Goal: Communication & Community: Ask a question

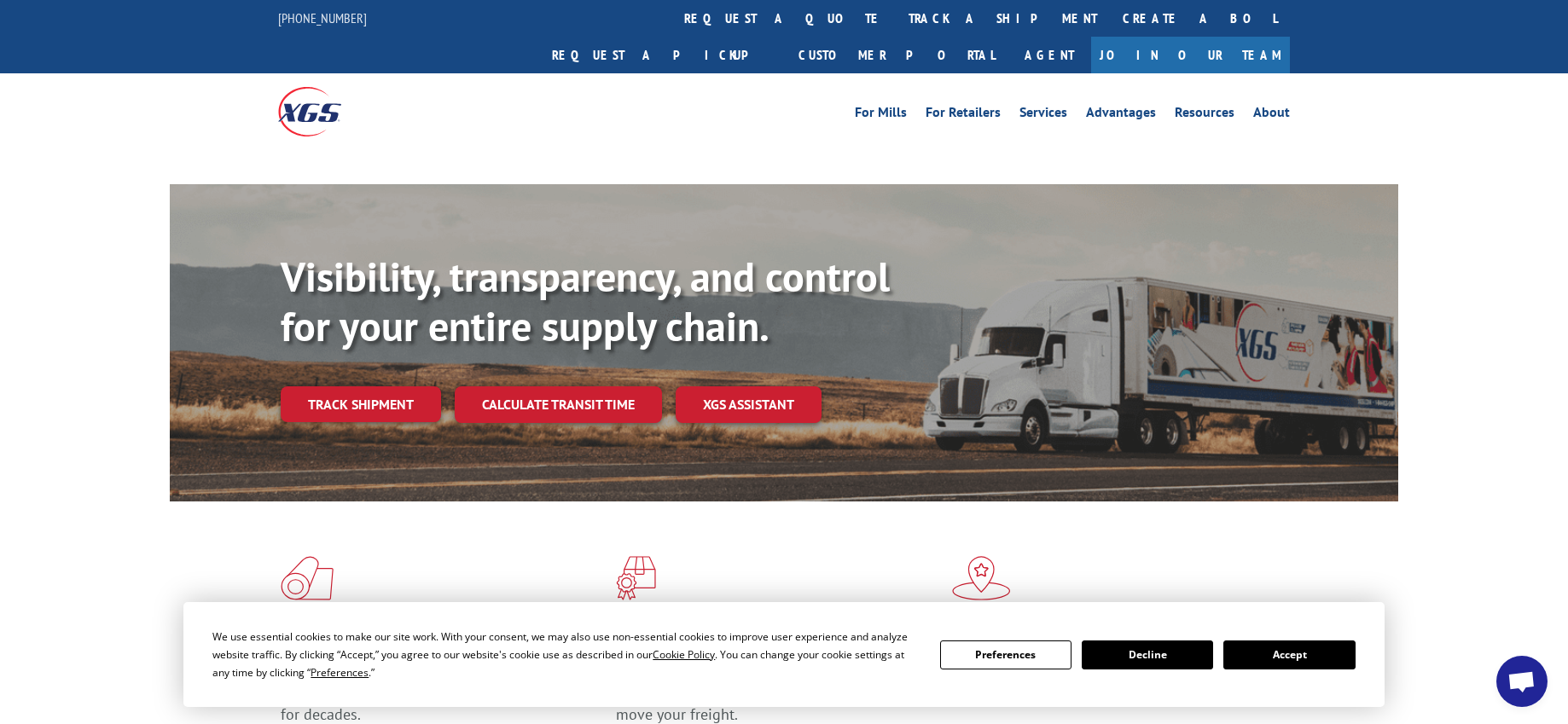
click at [1261, 665] on button "Accept" at bounding box center [1289, 654] width 132 height 29
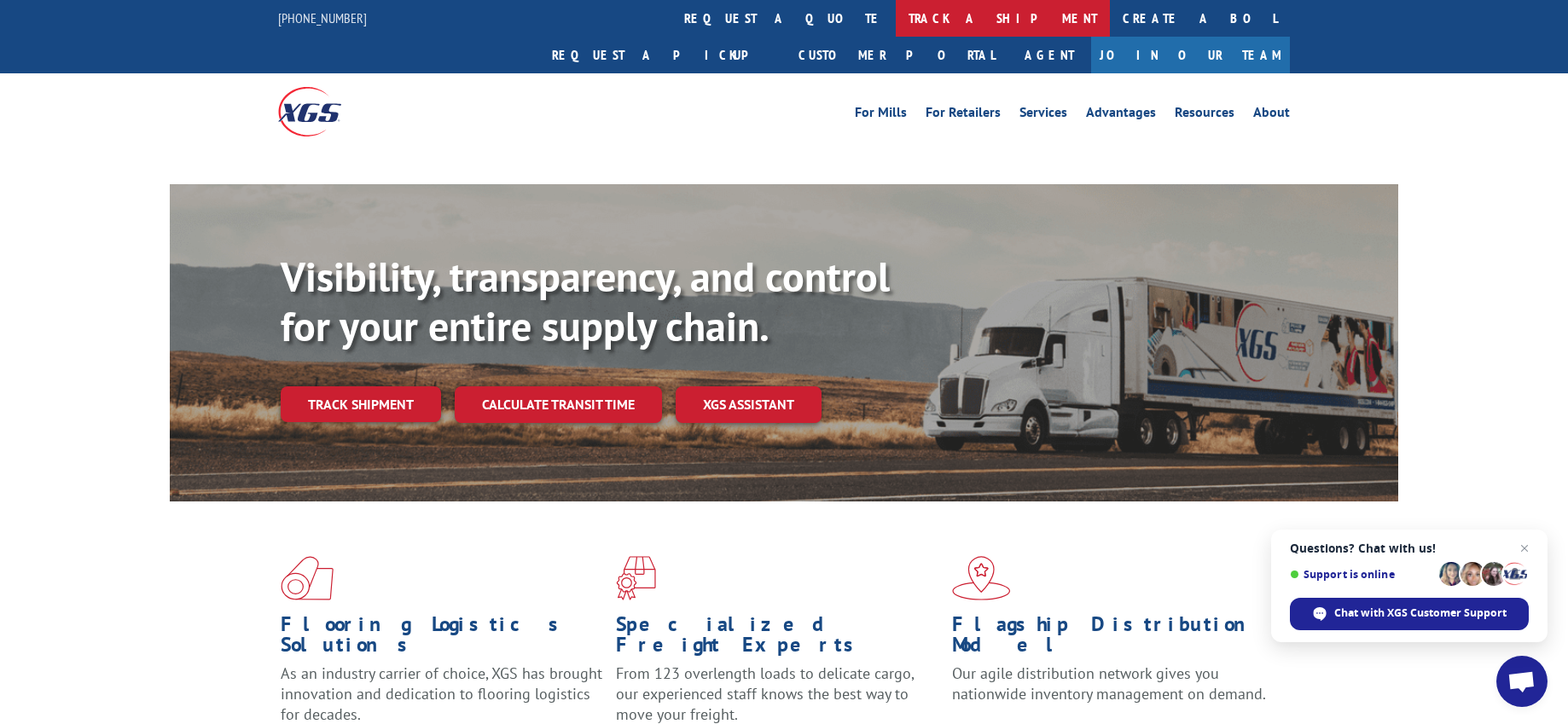
click at [895, 24] on link "track a shipment" at bounding box center [1002, 18] width 214 height 37
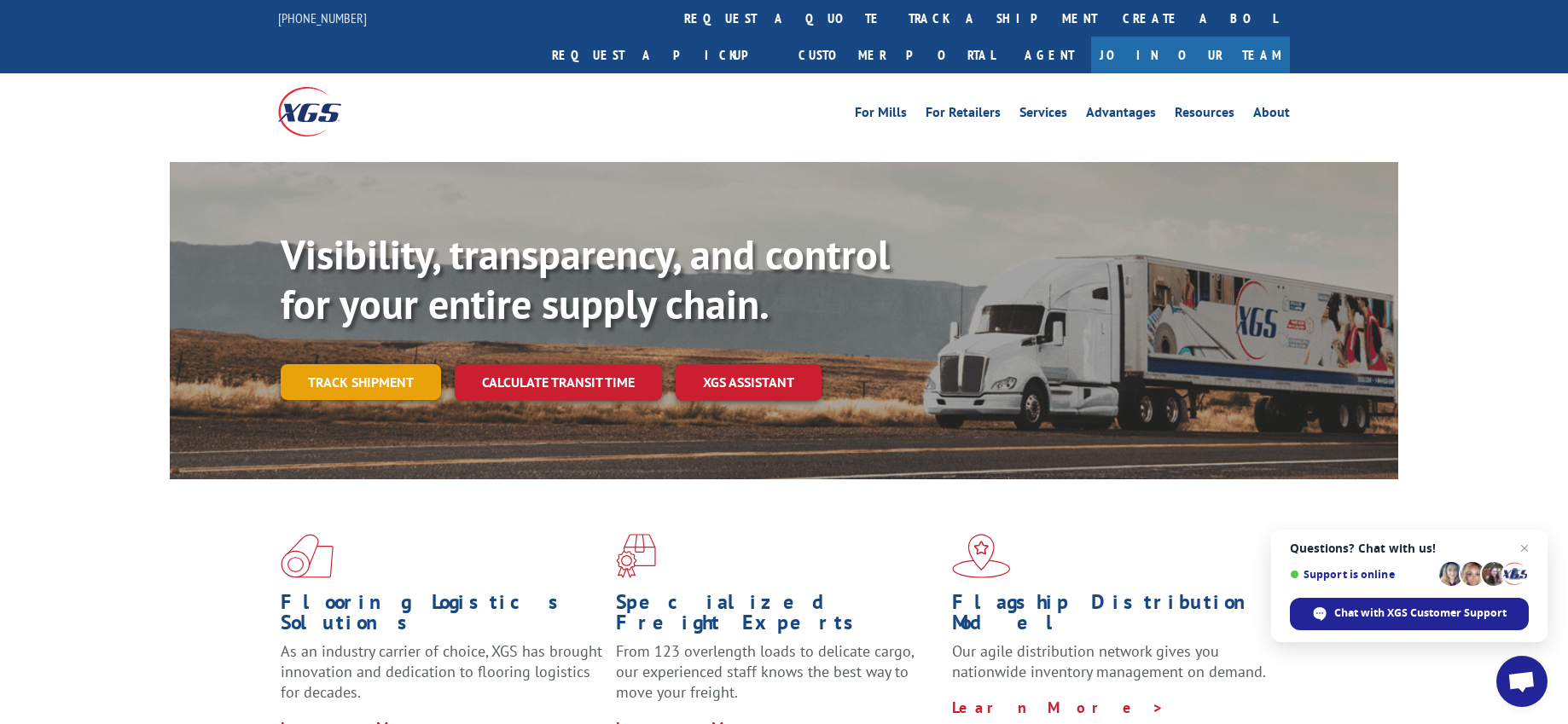
click at [345, 364] on link "Track shipment" at bounding box center [361, 381] width 160 height 36
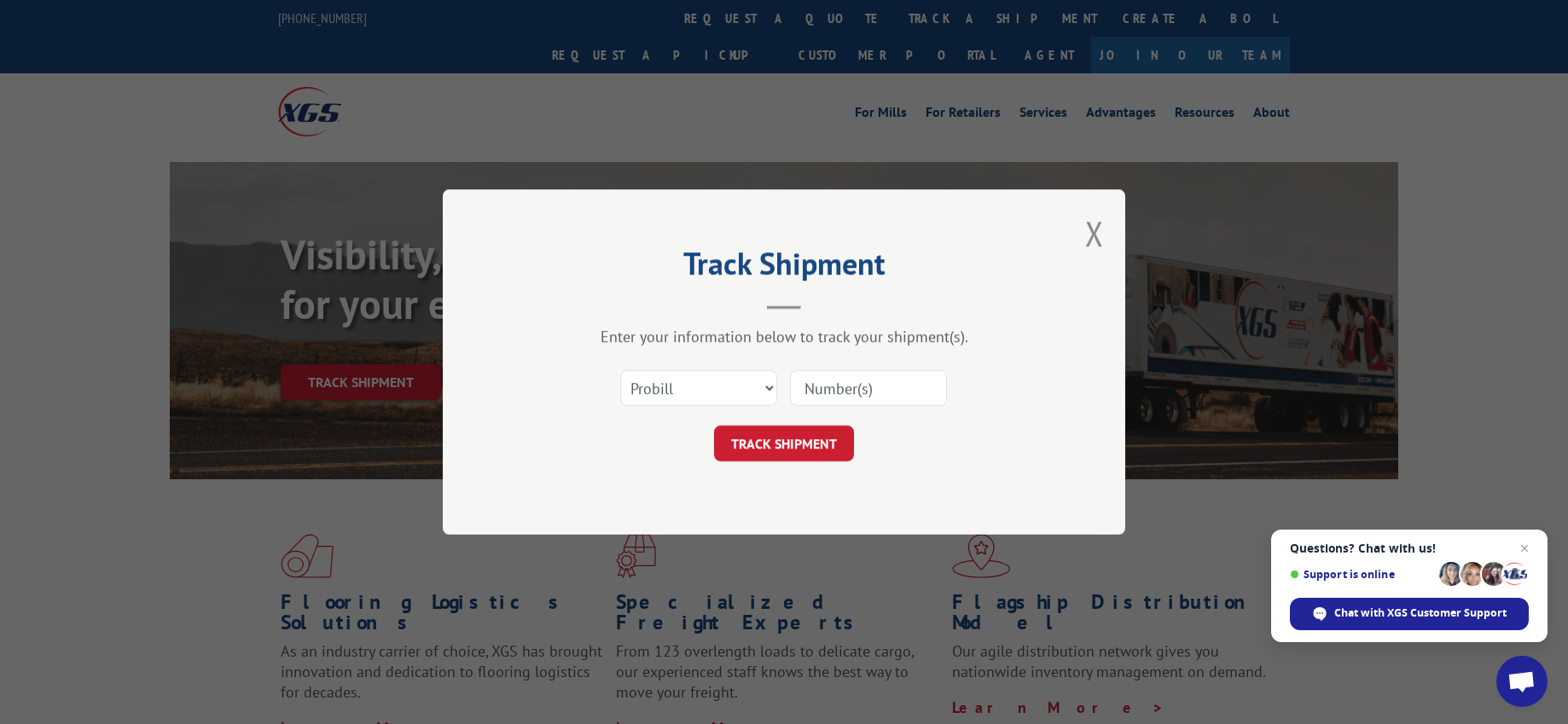
click at [830, 391] on input at bounding box center [868, 388] width 157 height 36
paste input "16944838"
type input "16944838"
click at [803, 450] on button "TRACK SHIPMENT" at bounding box center [784, 443] width 140 height 36
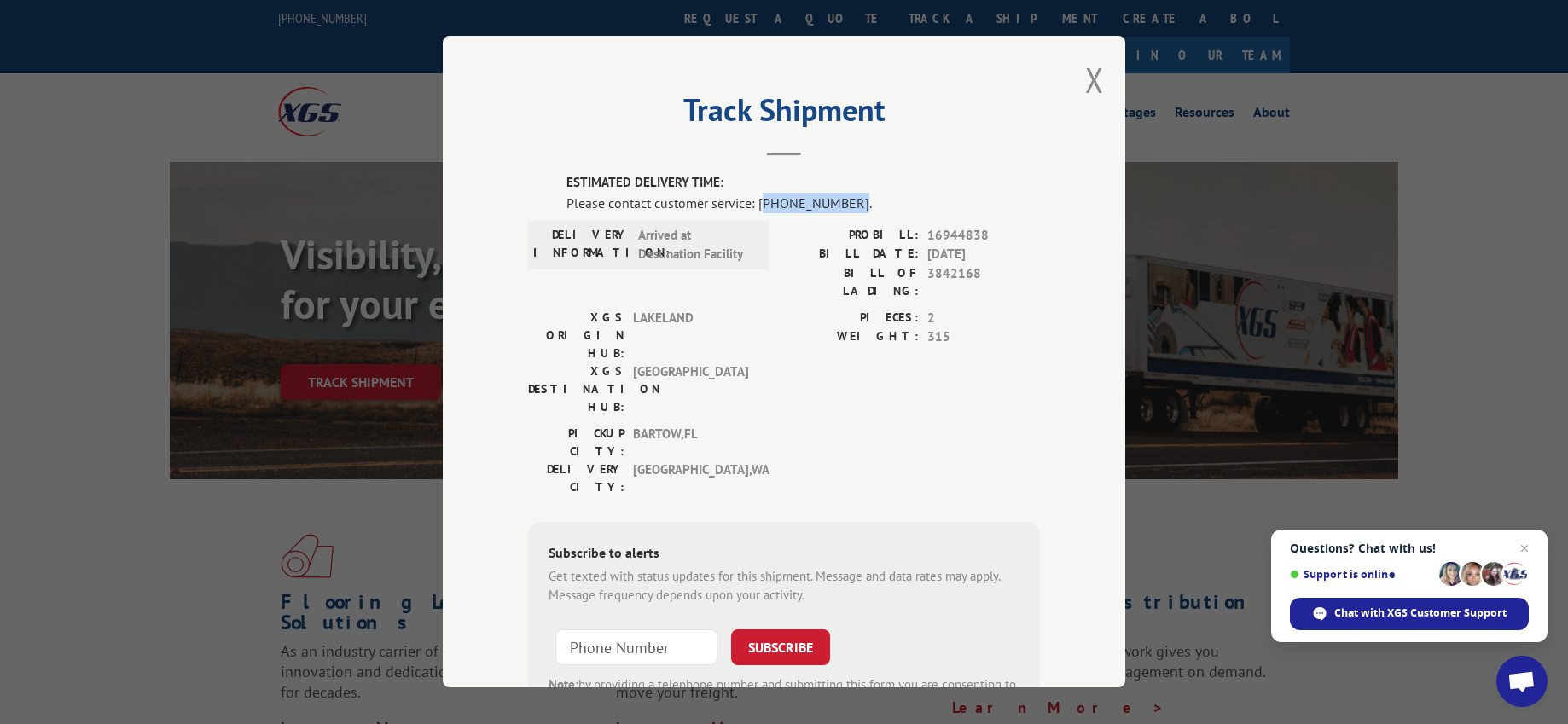
drag, startPoint x: 755, startPoint y: 205, endPoint x: 839, endPoint y: 208, distance: 84.1
click at [839, 208] on div "Please contact customer service: (844) 947-7447." at bounding box center [803, 203] width 474 height 20
copy div "844) 947-7447"
click at [1086, 83] on button "Close modal" at bounding box center [1094, 79] width 18 height 45
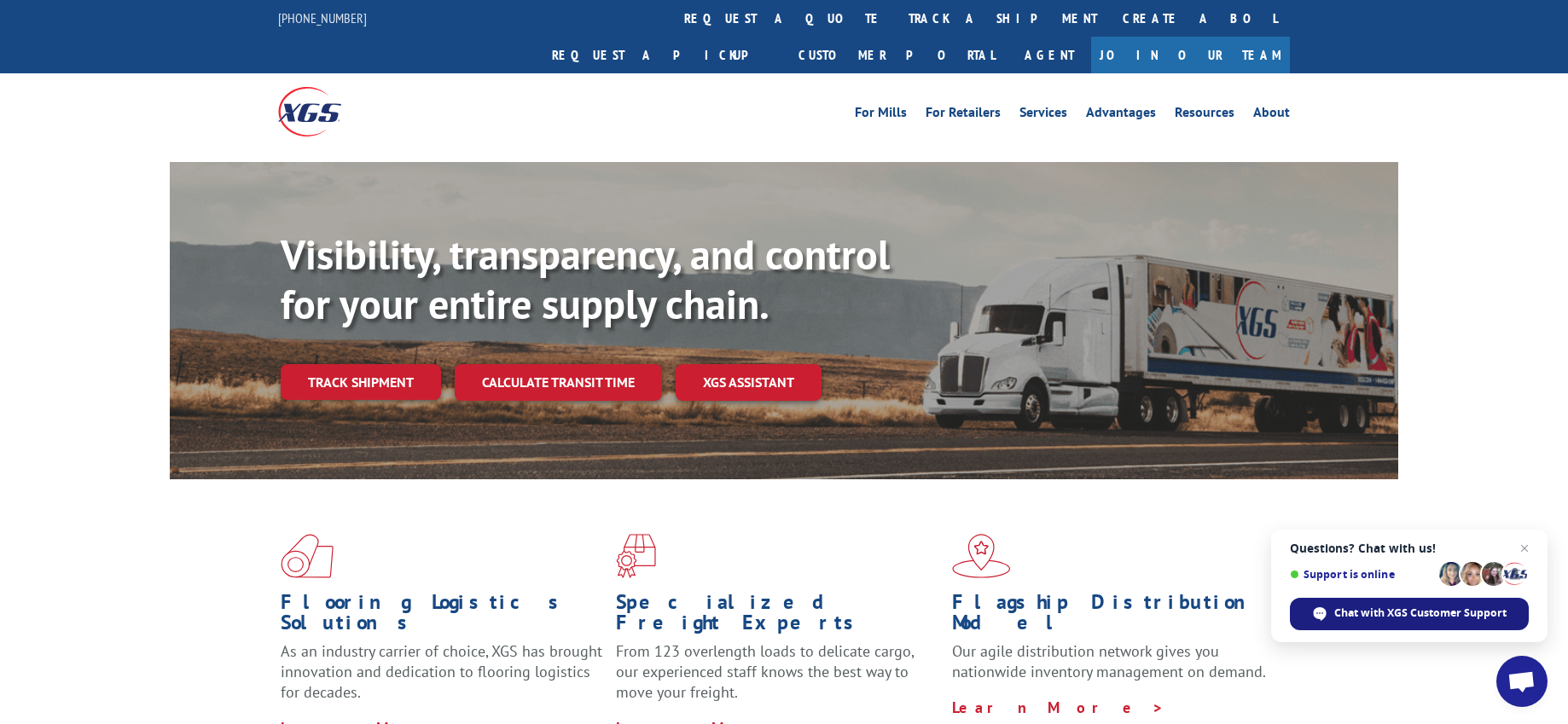
click at [1351, 620] on span "Chat with XGS Customer Support" at bounding box center [1420, 613] width 172 height 16
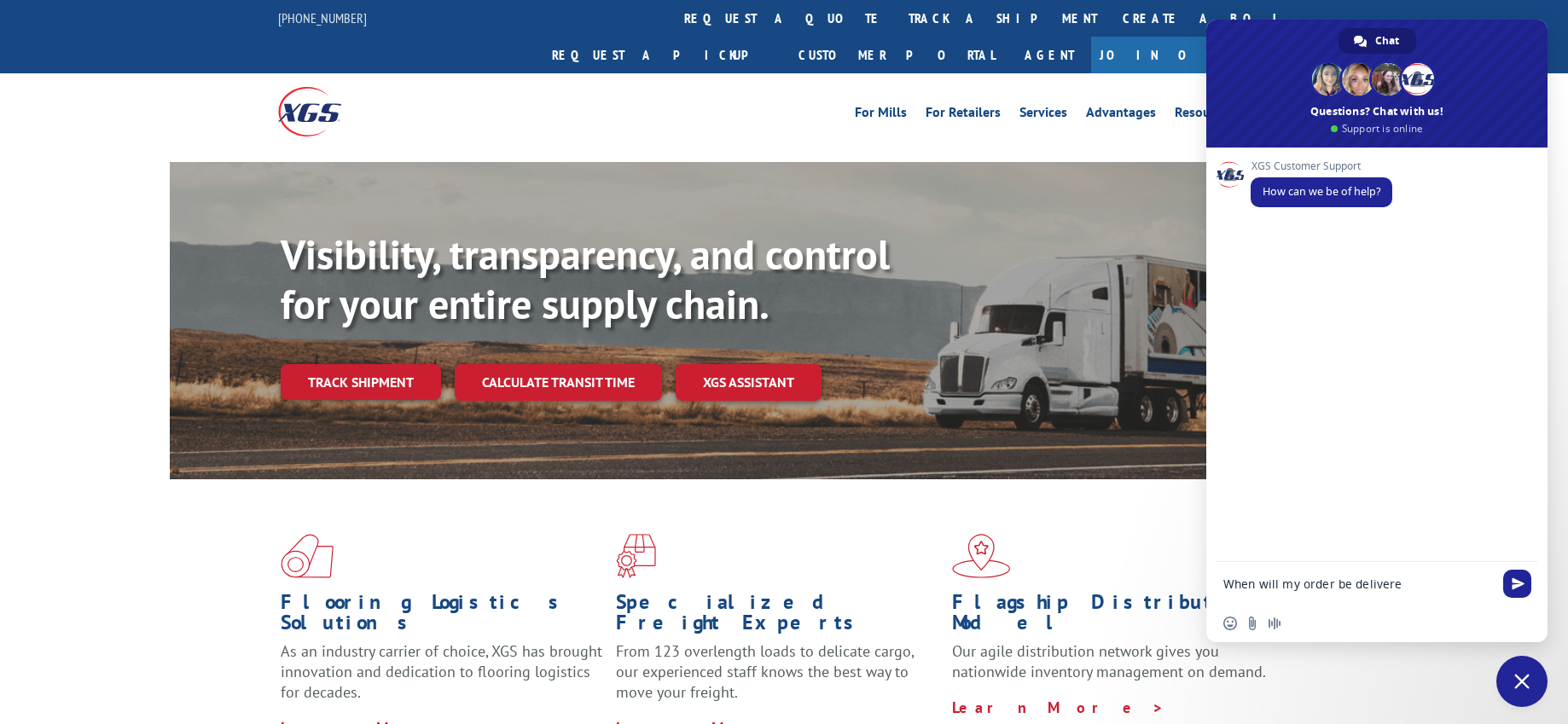
type textarea "When will my order be delivered"
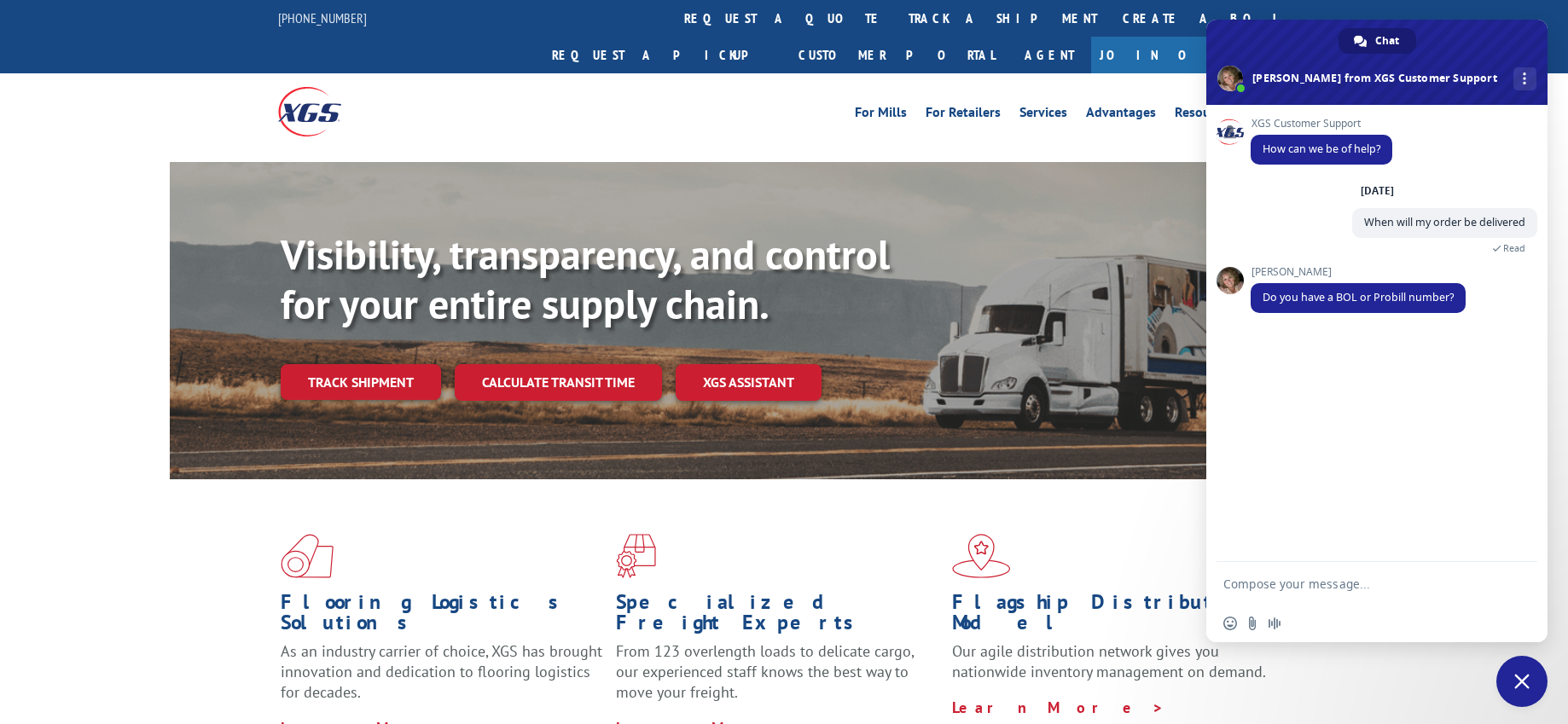
click at [1251, 585] on textarea "Compose your message..." at bounding box center [1358, 584] width 270 height 16
paste textarea "16944838"
type textarea "16944838"
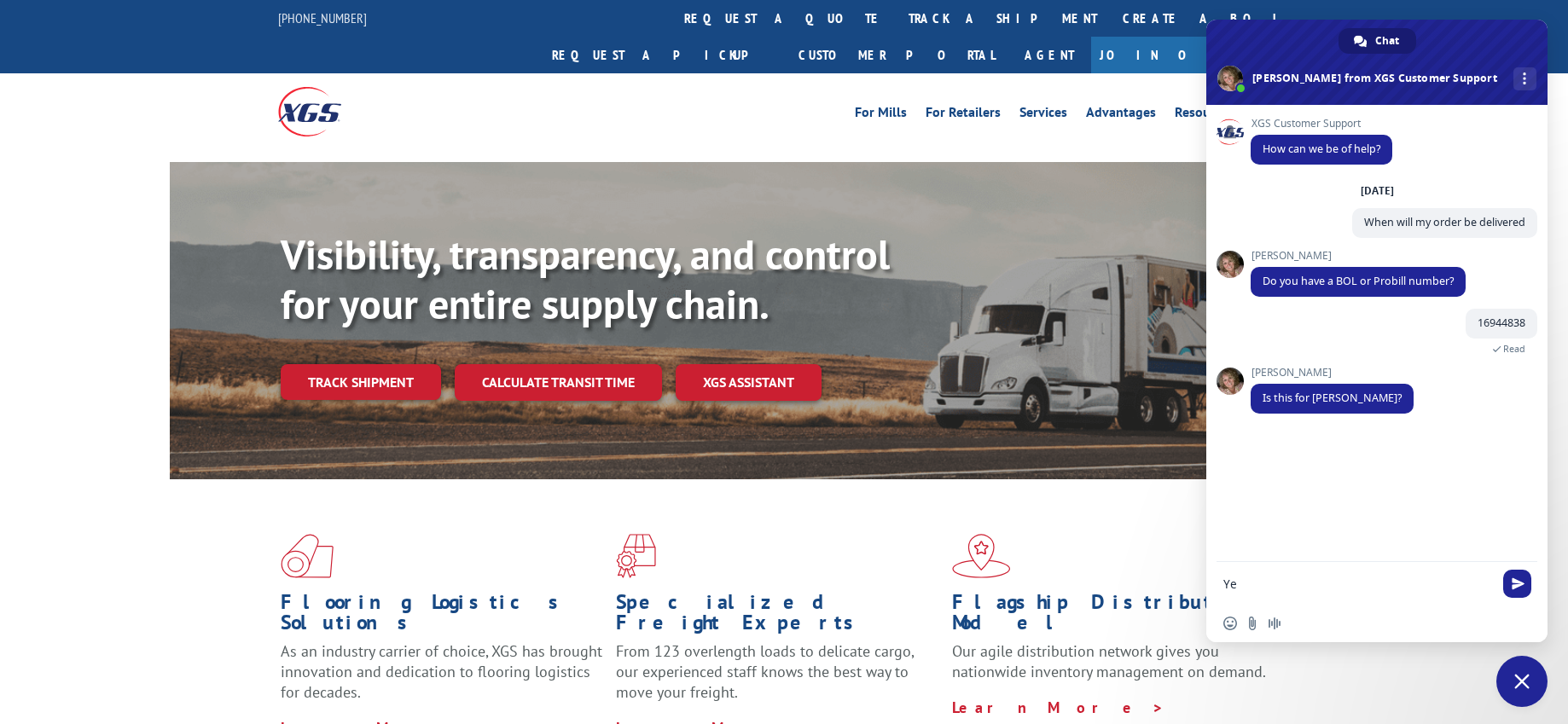
type textarea "Yes"
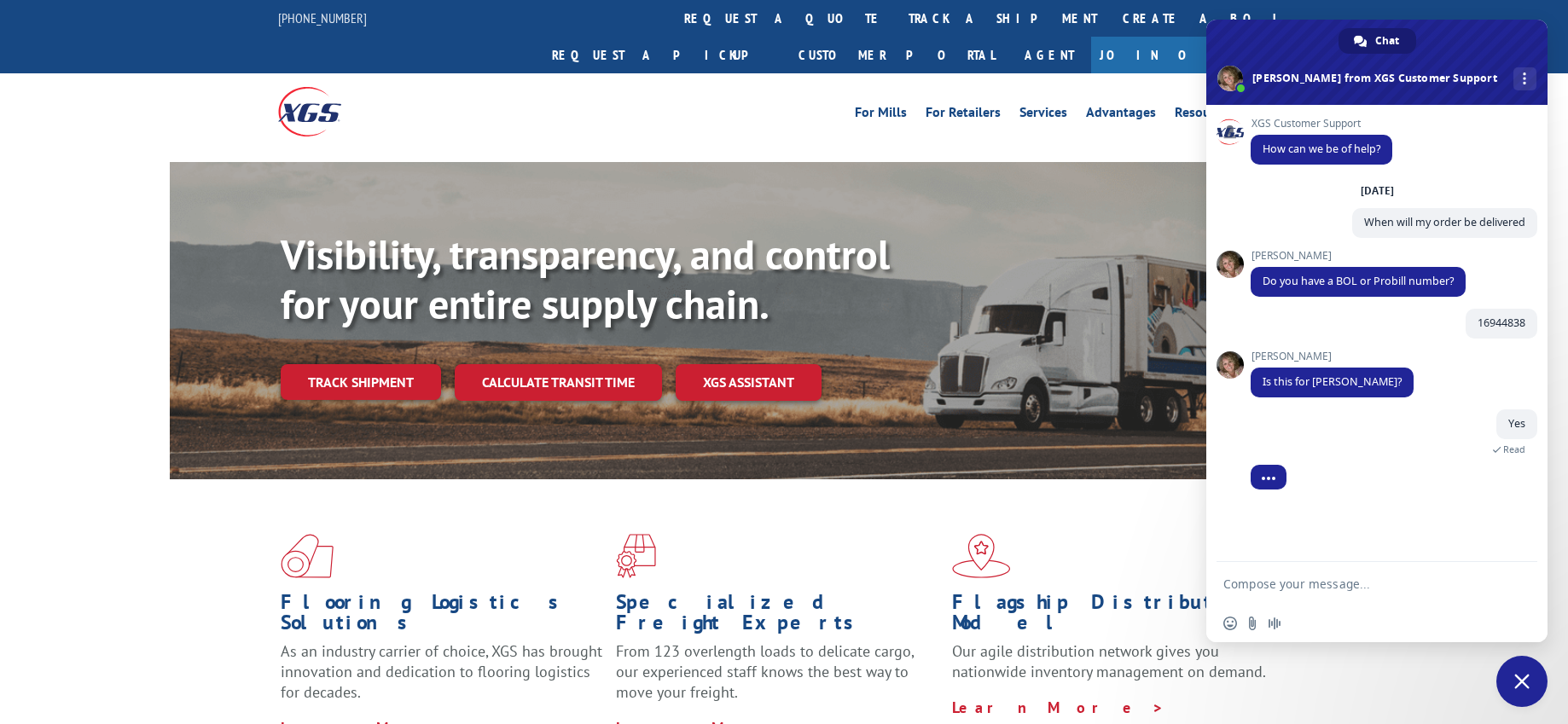
click at [6, 169] on div "Visibility, transparency, and control for your entire supply chain. Track shipm…" at bounding box center [784, 337] width 1568 height 350
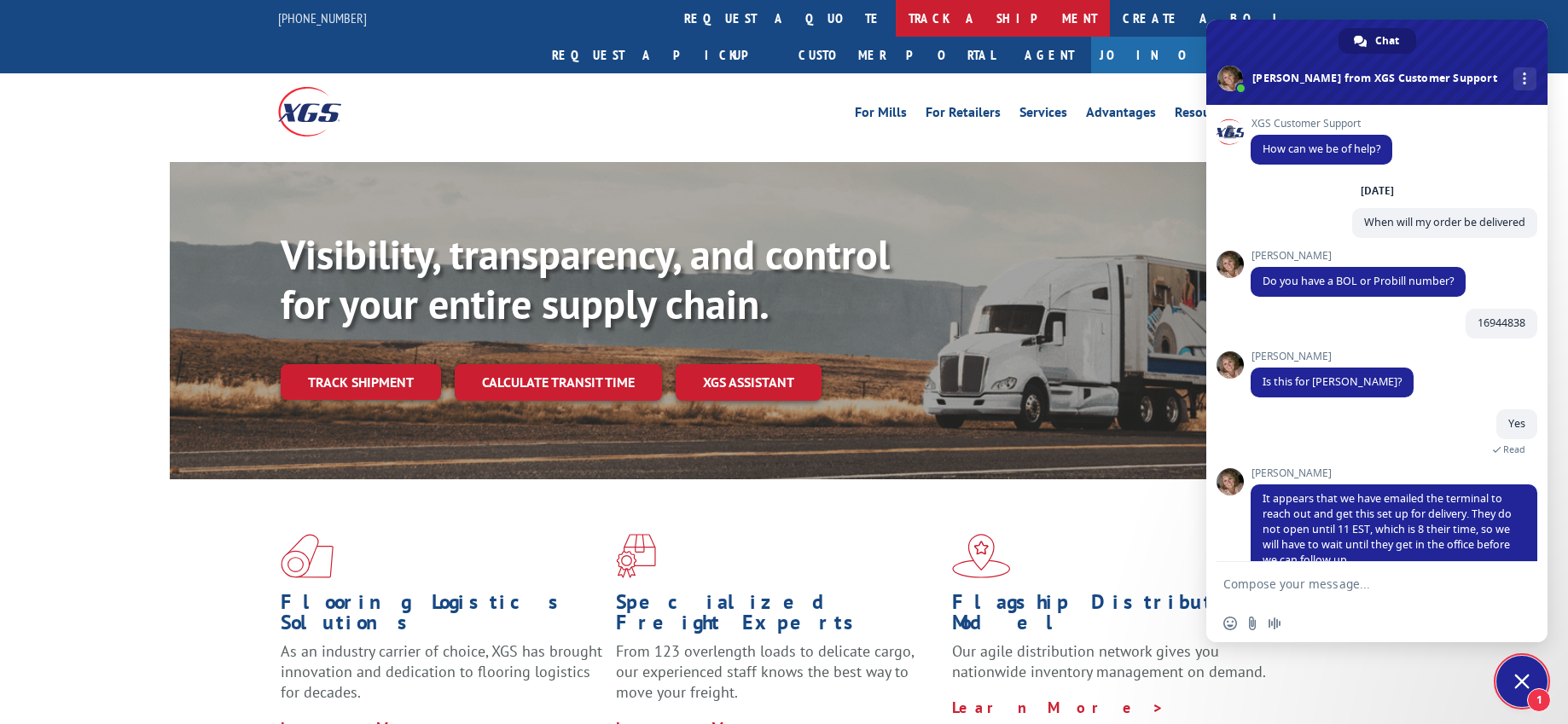
scroll to position [33, 0]
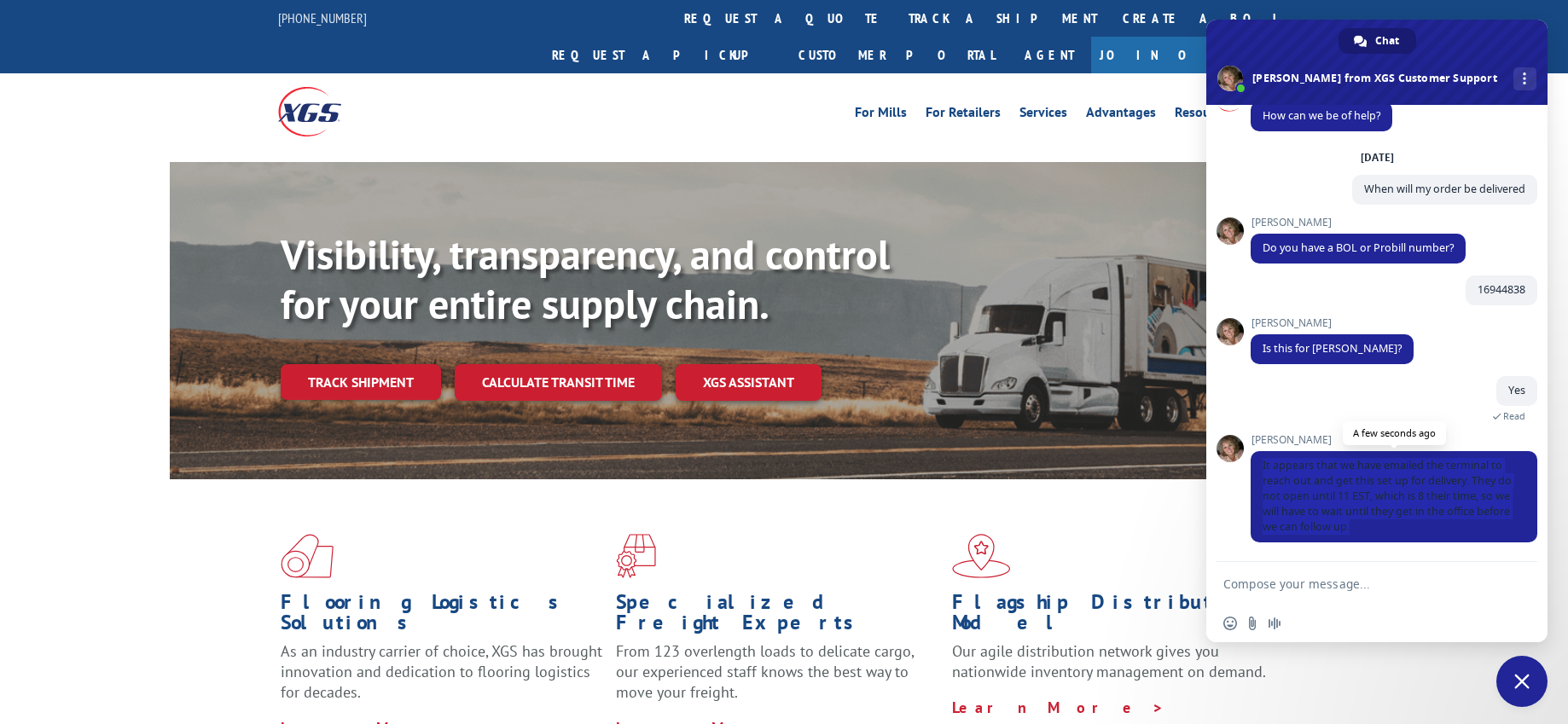
drag, startPoint x: 1263, startPoint y: 464, endPoint x: 1401, endPoint y: 533, distance: 154.3
click at [1401, 533] on span "It appears that we have emailed the terminal to reach out and get this set up f…" at bounding box center [1393, 496] width 287 height 91
drag, startPoint x: 1401, startPoint y: 533, endPoint x: 1351, endPoint y: 483, distance: 70.7
copy span "It appears that we have emailed the terminal to reach out and get this set up f…"
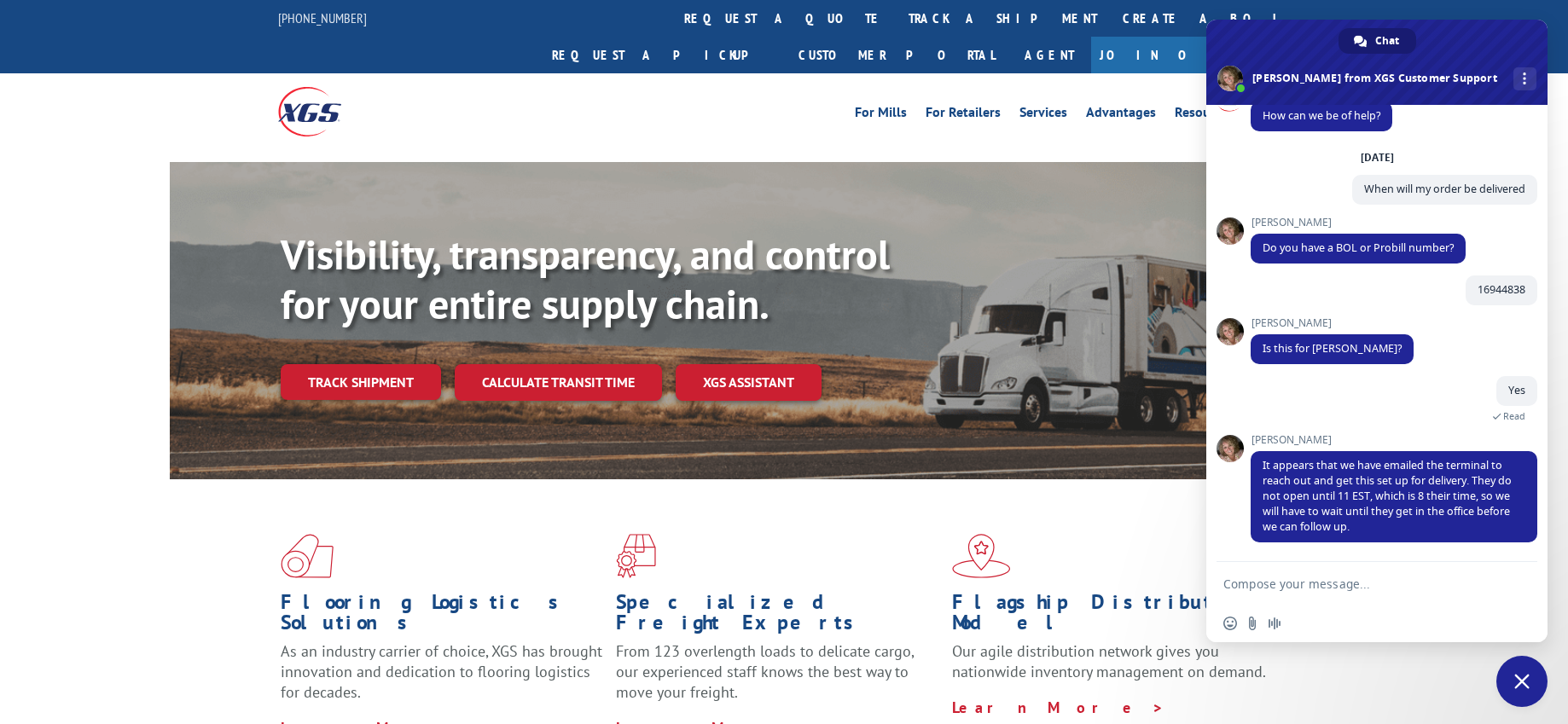
click at [18, 281] on div "Visibility, transparency, and control for your entire supply chain. Track shipm…" at bounding box center [784, 337] width 1568 height 350
click at [1286, 591] on form at bounding box center [1358, 585] width 270 height 46
click at [1273, 584] on textarea "Compose your message..." at bounding box center [1358, 584] width 270 height 16
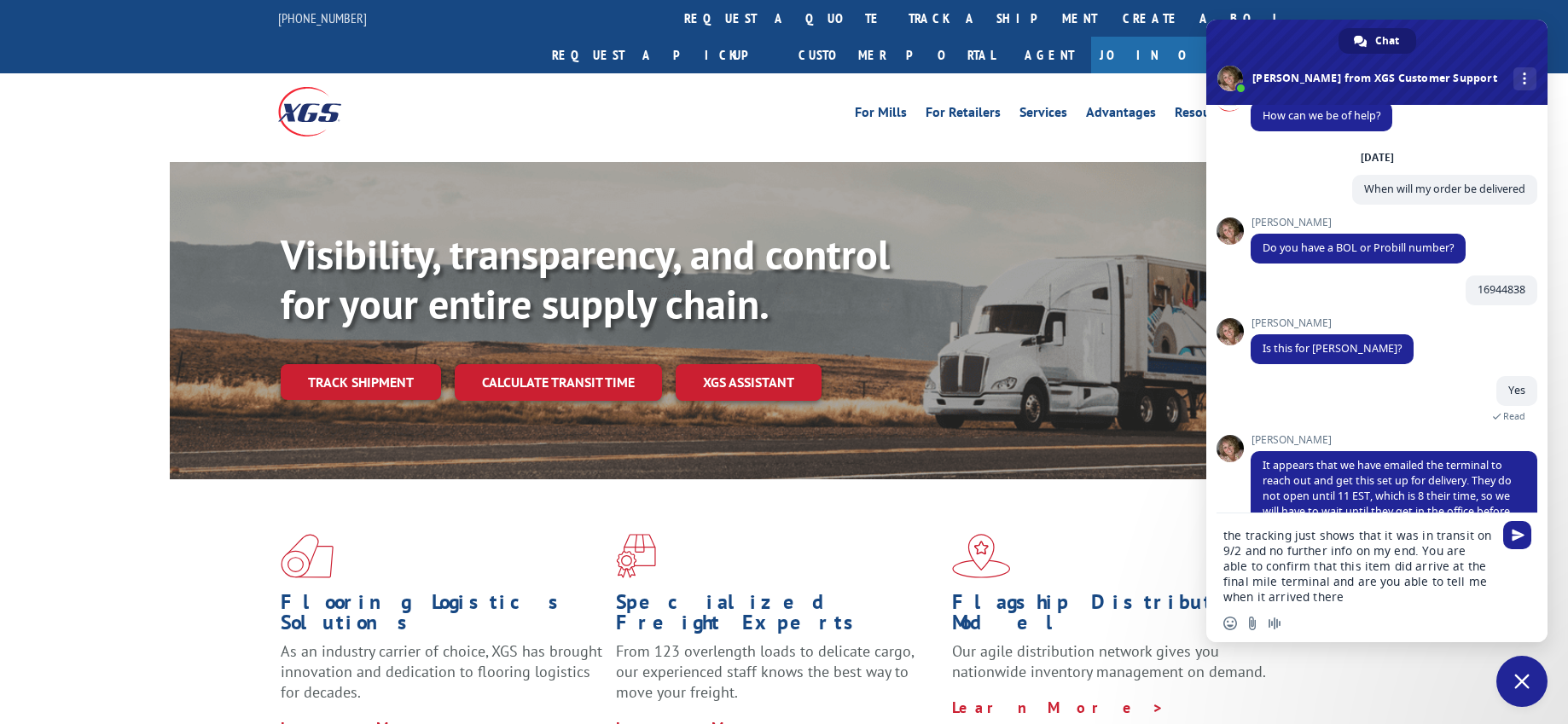
type textarea "the tracking just shows that it was in transit on 9/2 and no further info on my…"
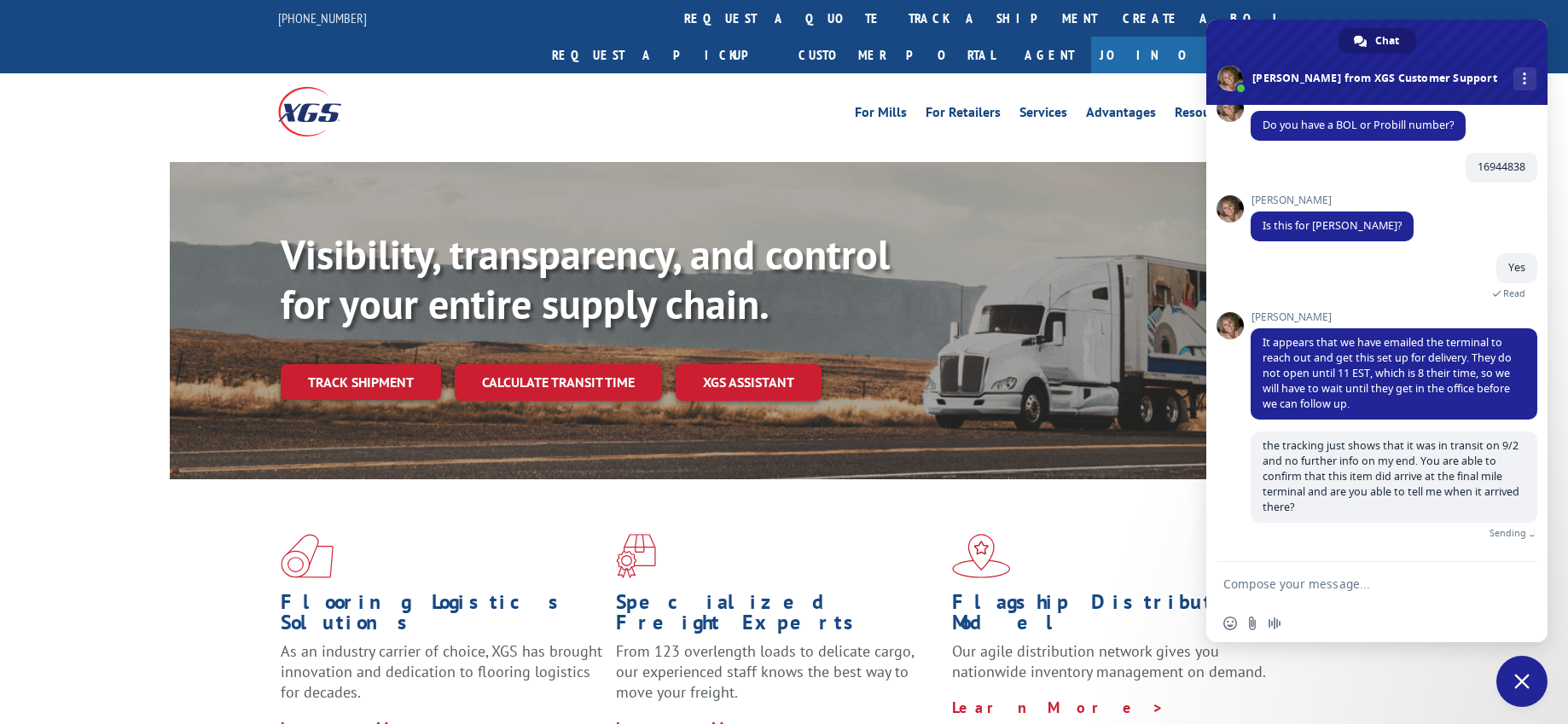
scroll to position [136, 0]
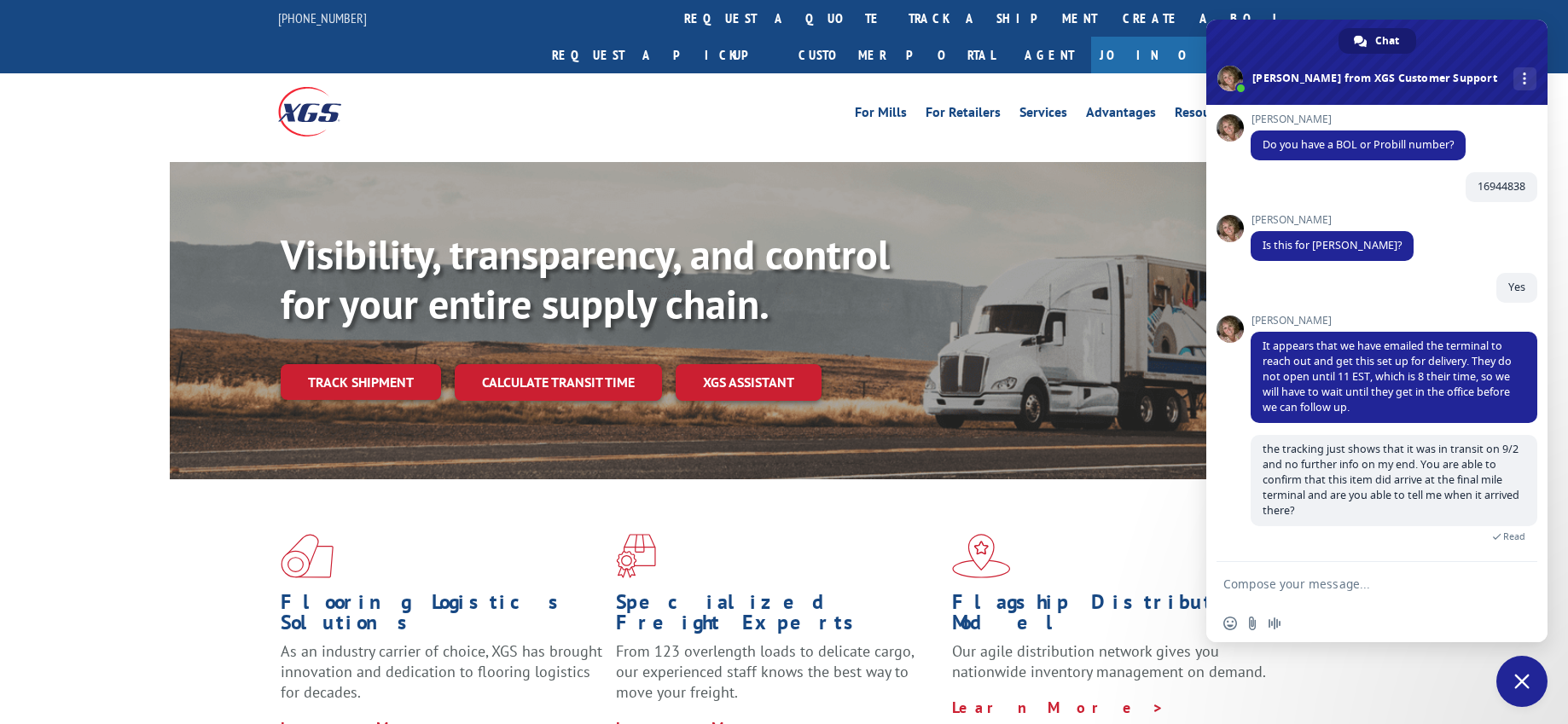
drag, startPoint x: 14, startPoint y: 123, endPoint x: 43, endPoint y: 122, distance: 29.0
click at [14, 150] on div at bounding box center [784, 157] width 1568 height 13
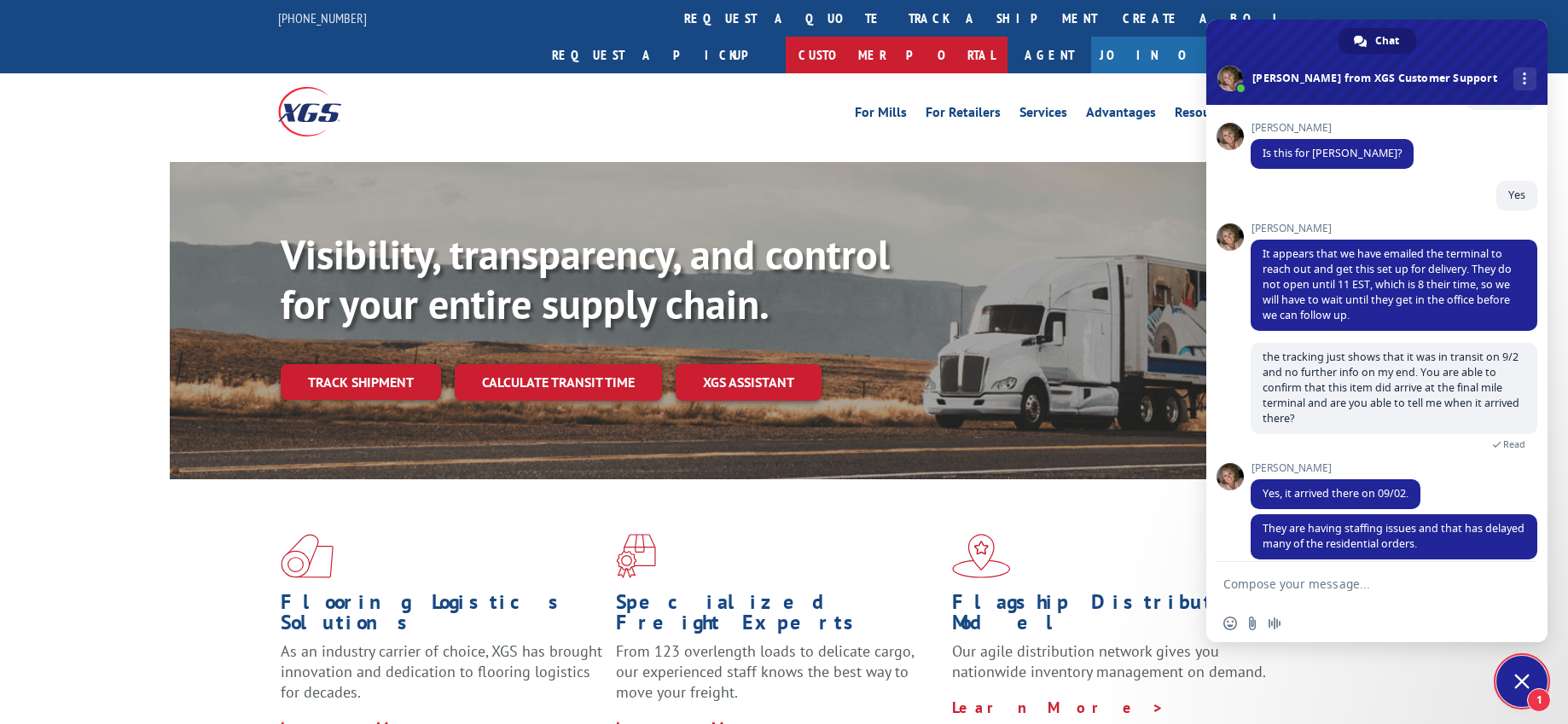
scroll to position [246, 0]
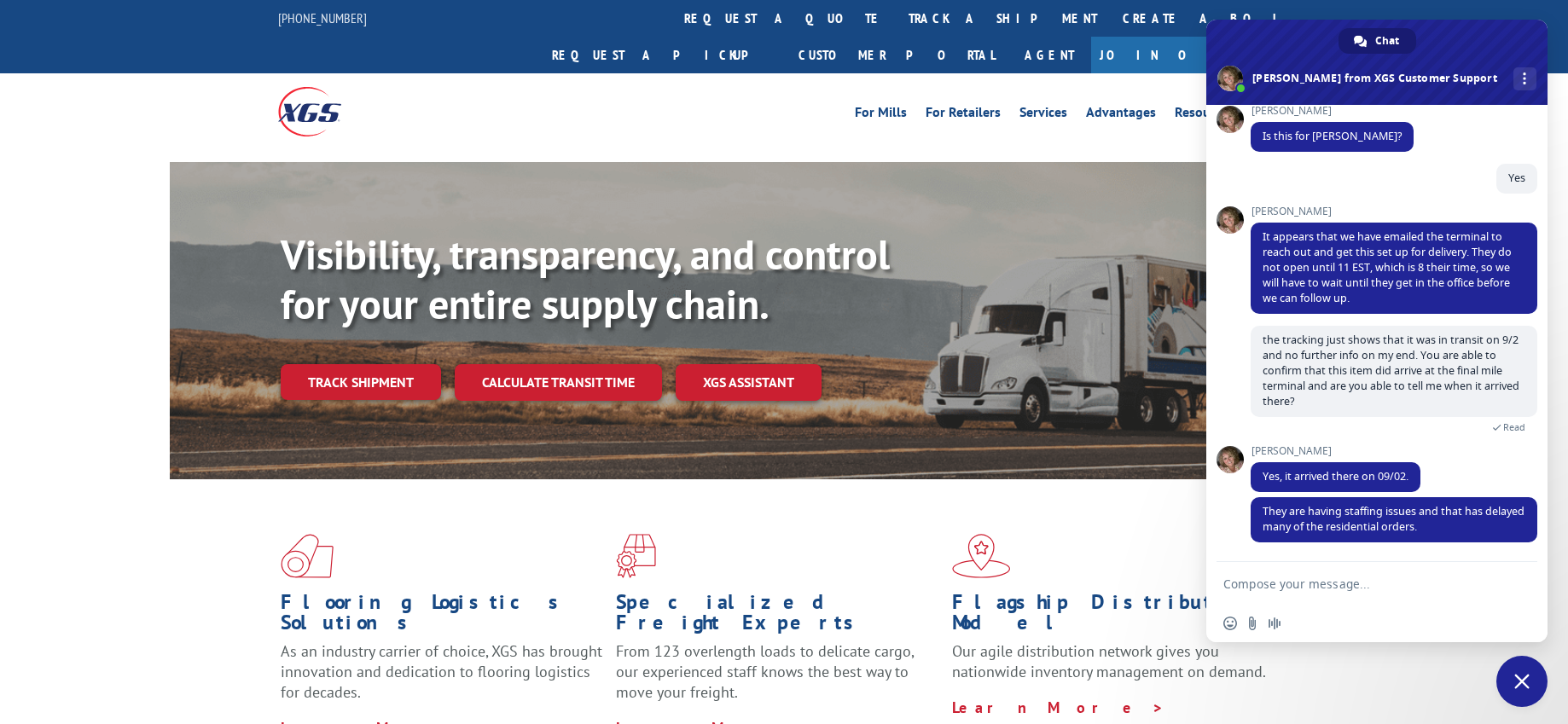
click at [1257, 582] on textarea "Compose your message..." at bounding box center [1358, 584] width 270 height 16
type textarea "Ok thank you"
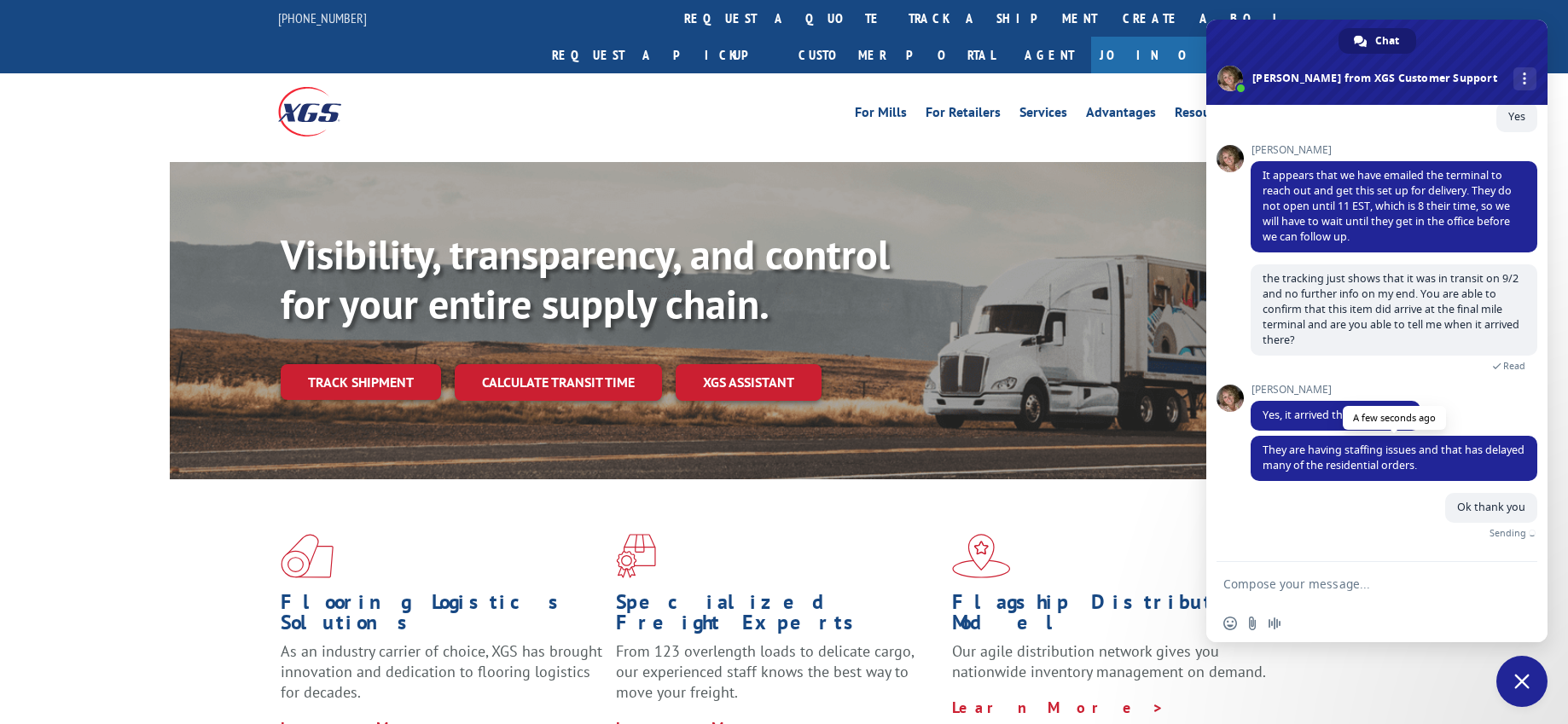
scroll to position [287, 0]
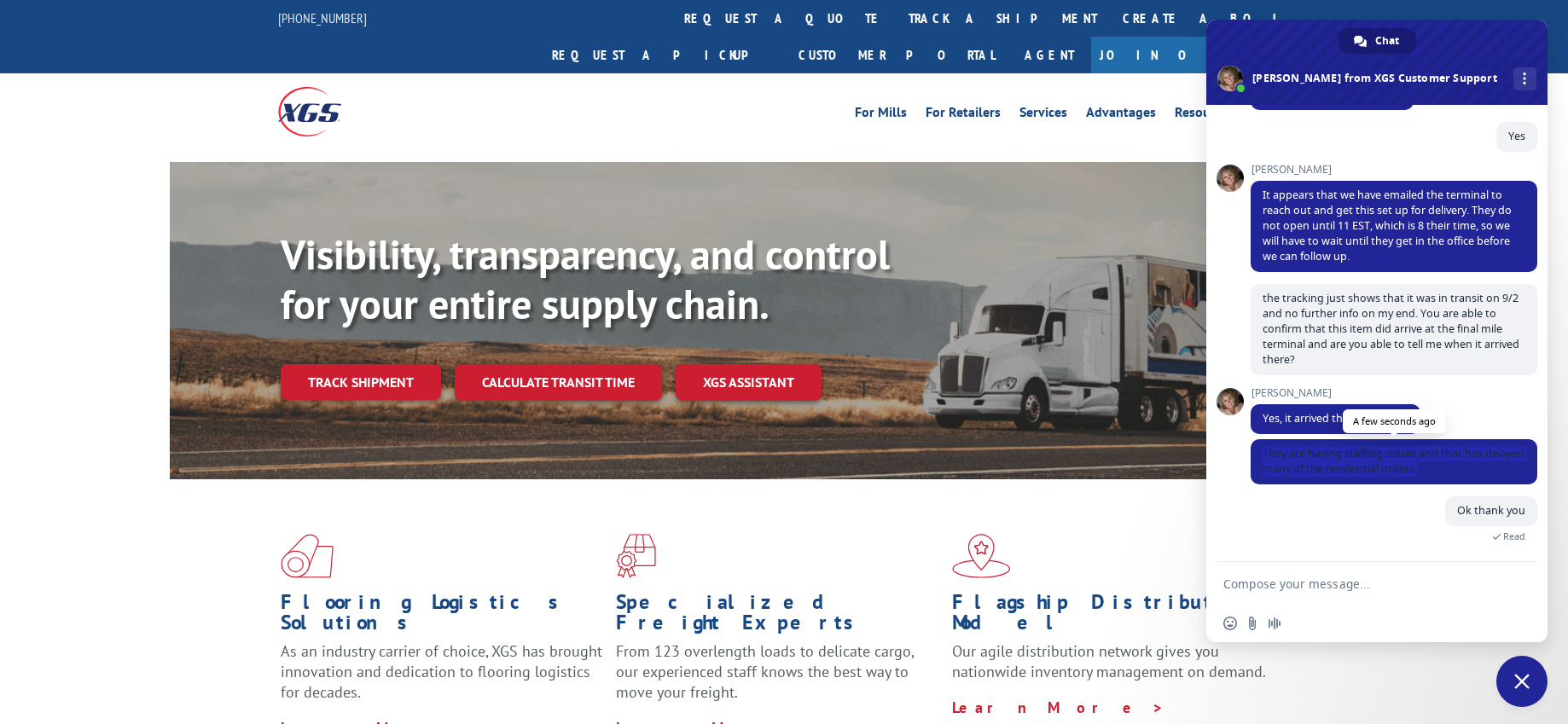
drag, startPoint x: 1259, startPoint y: 451, endPoint x: 1462, endPoint y: 466, distance: 203.6
click at [1462, 466] on span "They are having staffing issues and that has delayed many of the residential or…" at bounding box center [1393, 461] width 287 height 45
copy span "They are having staffing issues and that has delayed many of the residential or…"
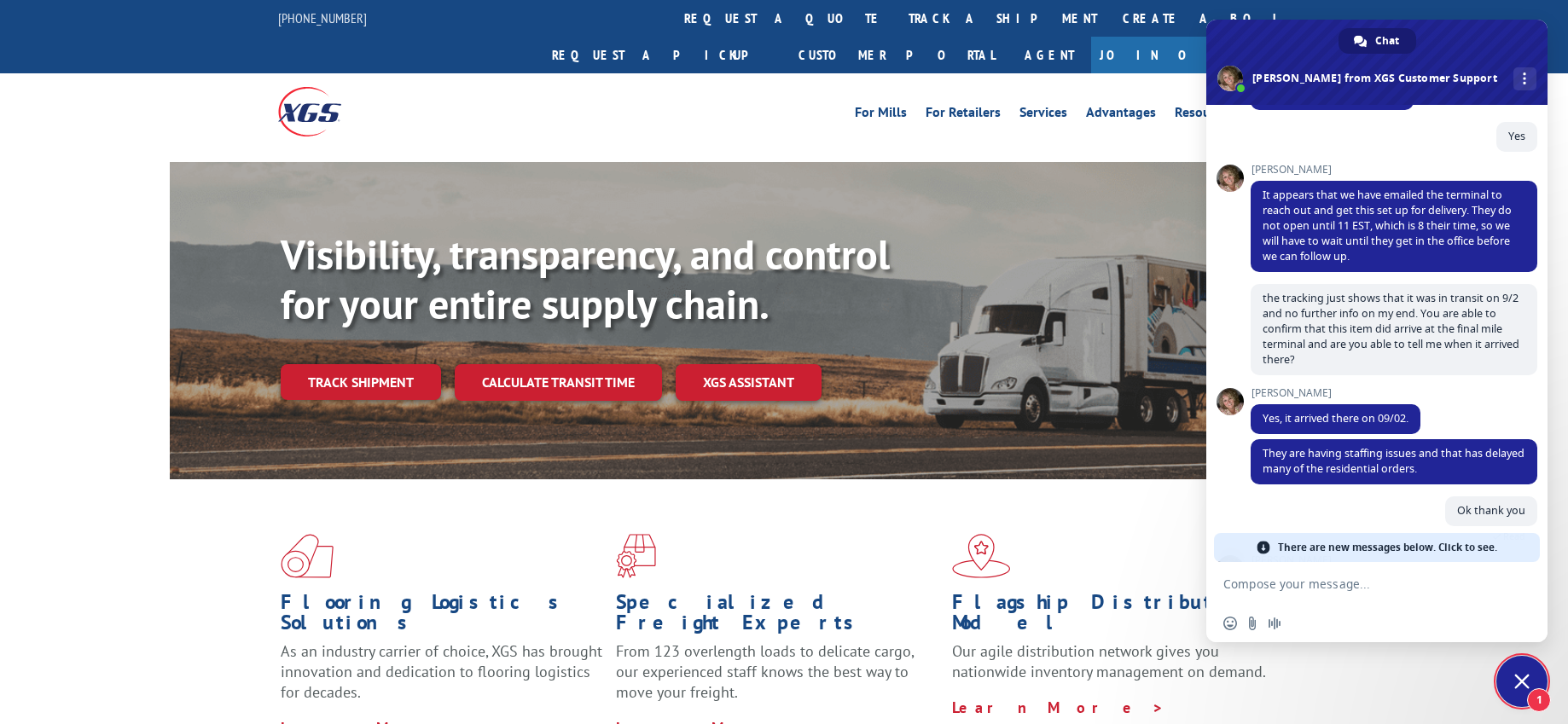
click at [17, 205] on div "Visibility, transparency, and control for your entire supply chain. Track shipm…" at bounding box center [784, 337] width 1568 height 350
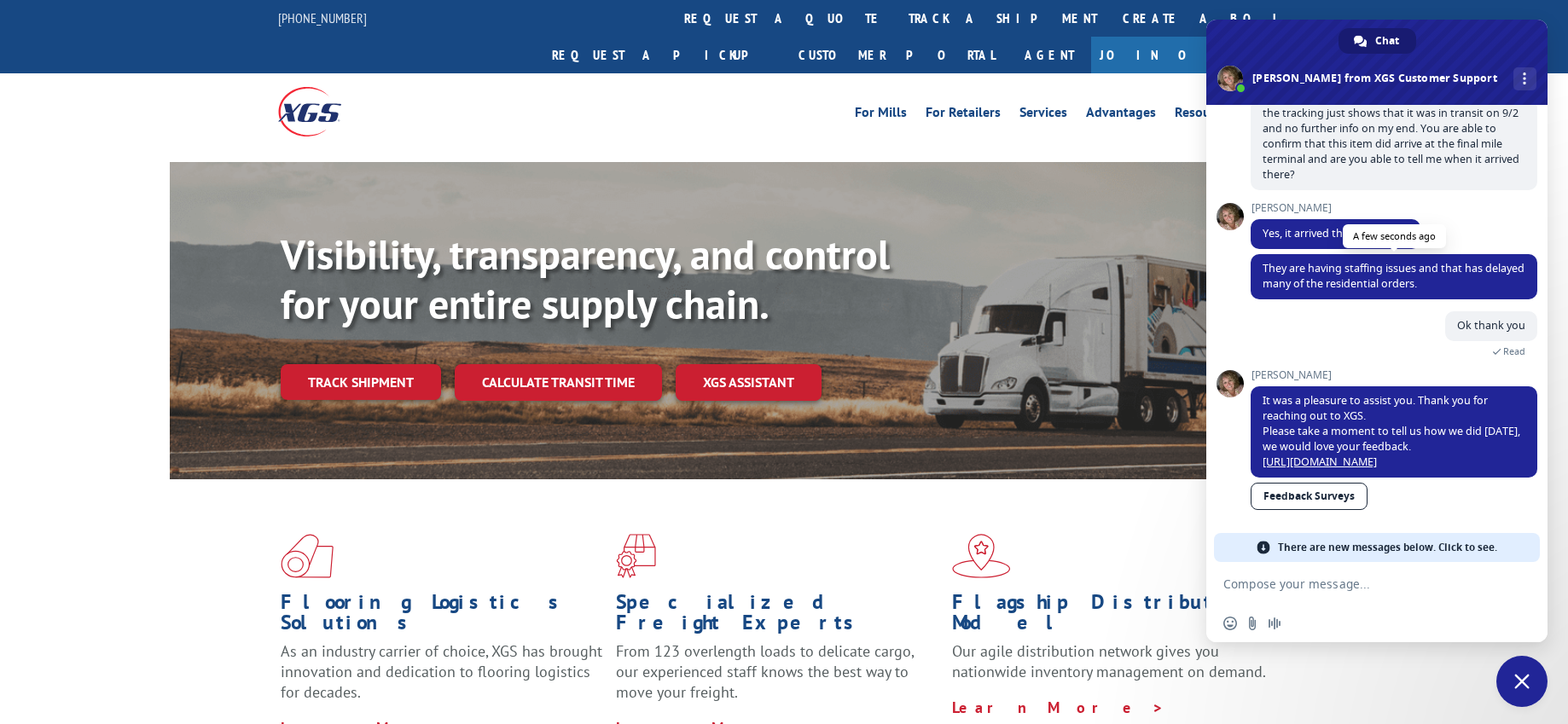
scroll to position [459, 0]
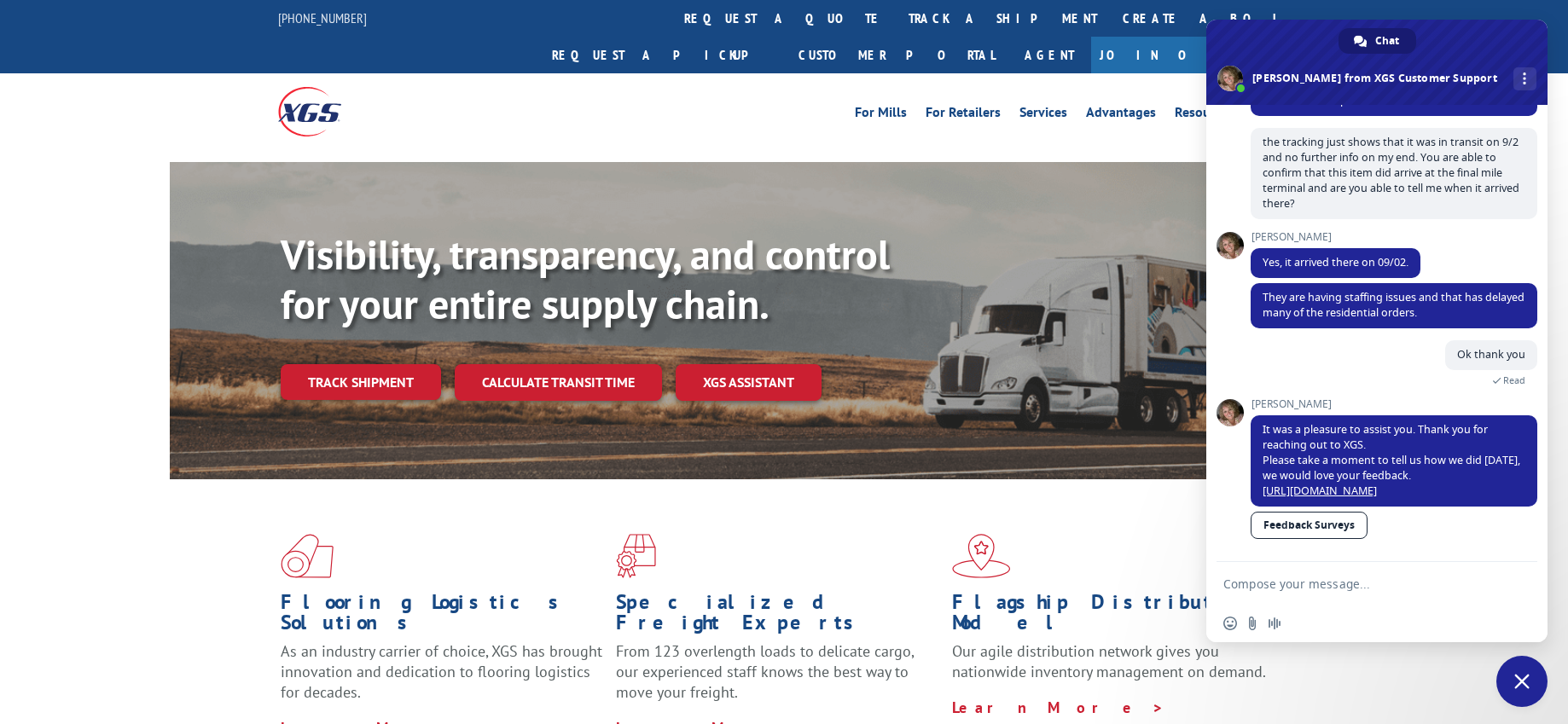
click at [1522, 678] on span "Close chat" at bounding box center [1521, 681] width 16 height 16
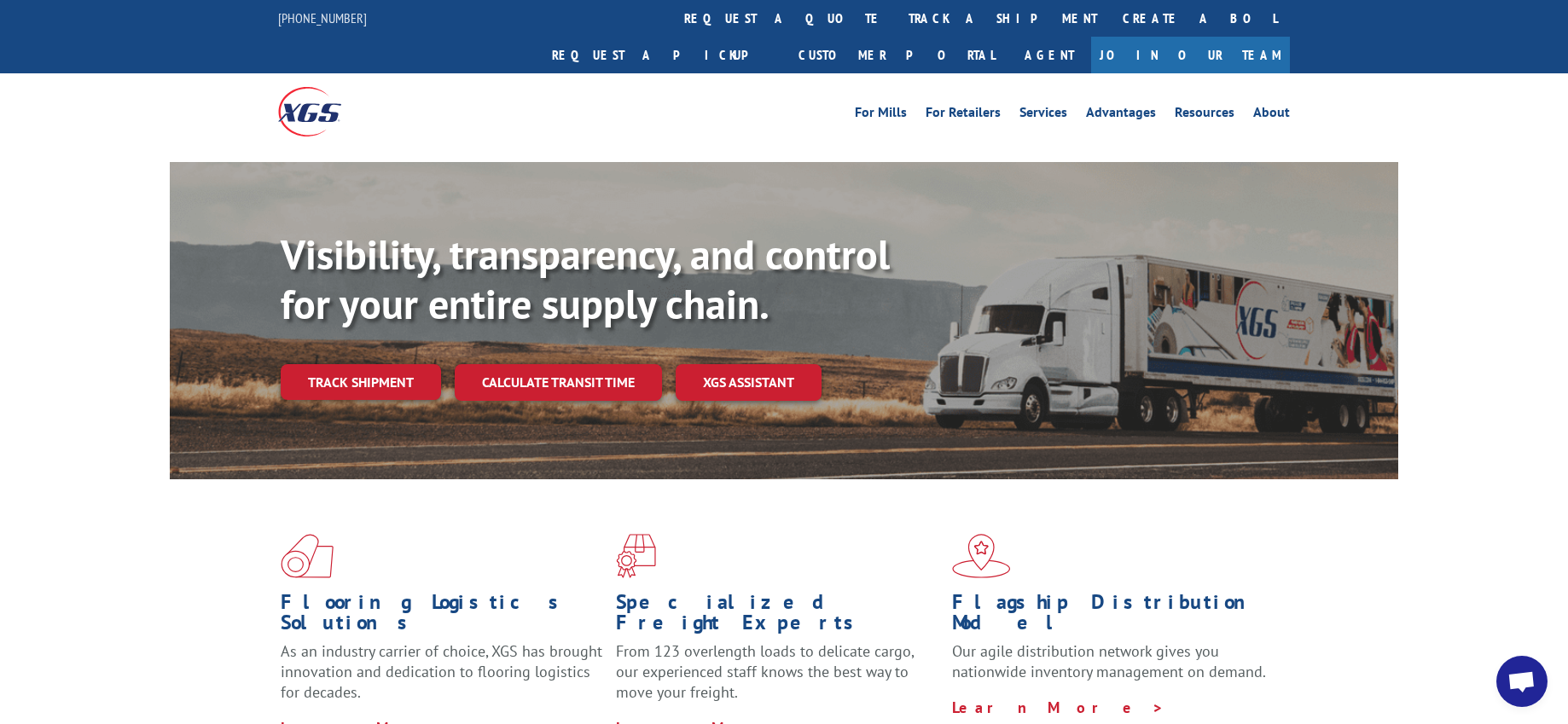
click at [8, 95] on div "For Mills For Retailers Services Advantages Resources About For Mills For Retai…" at bounding box center [784, 111] width 1568 height 76
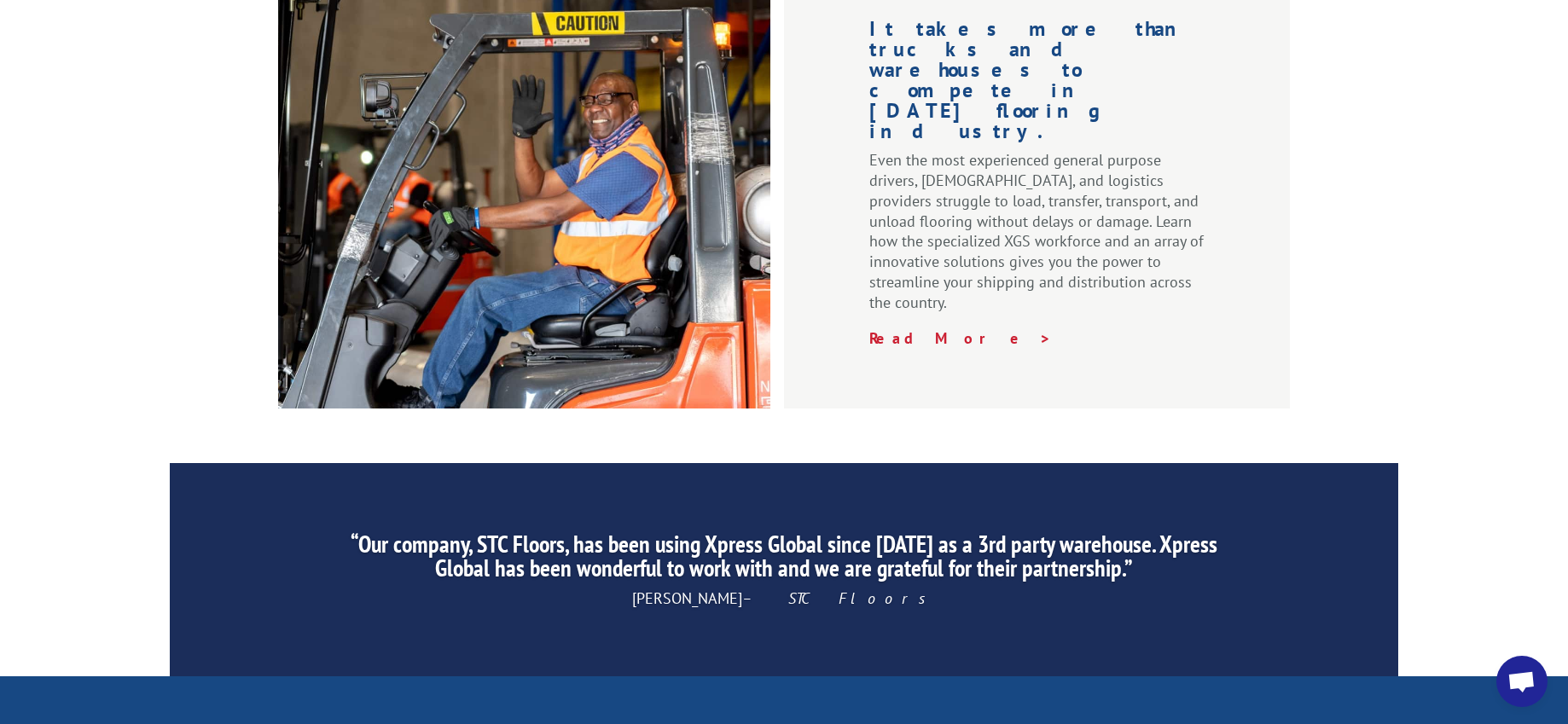
scroll to position [2651, 0]
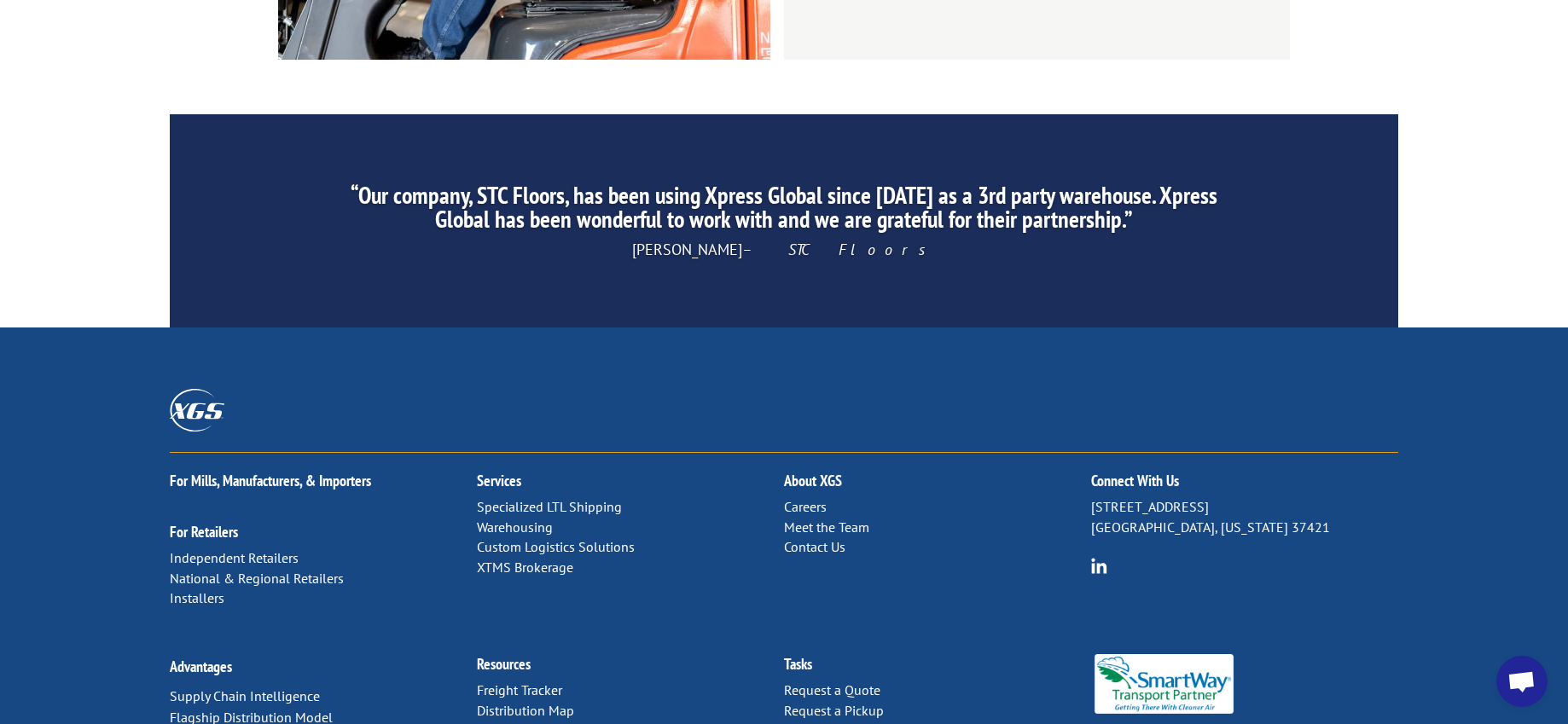
click at [836, 538] on link "Contact Us" at bounding box center [814, 546] width 62 height 18
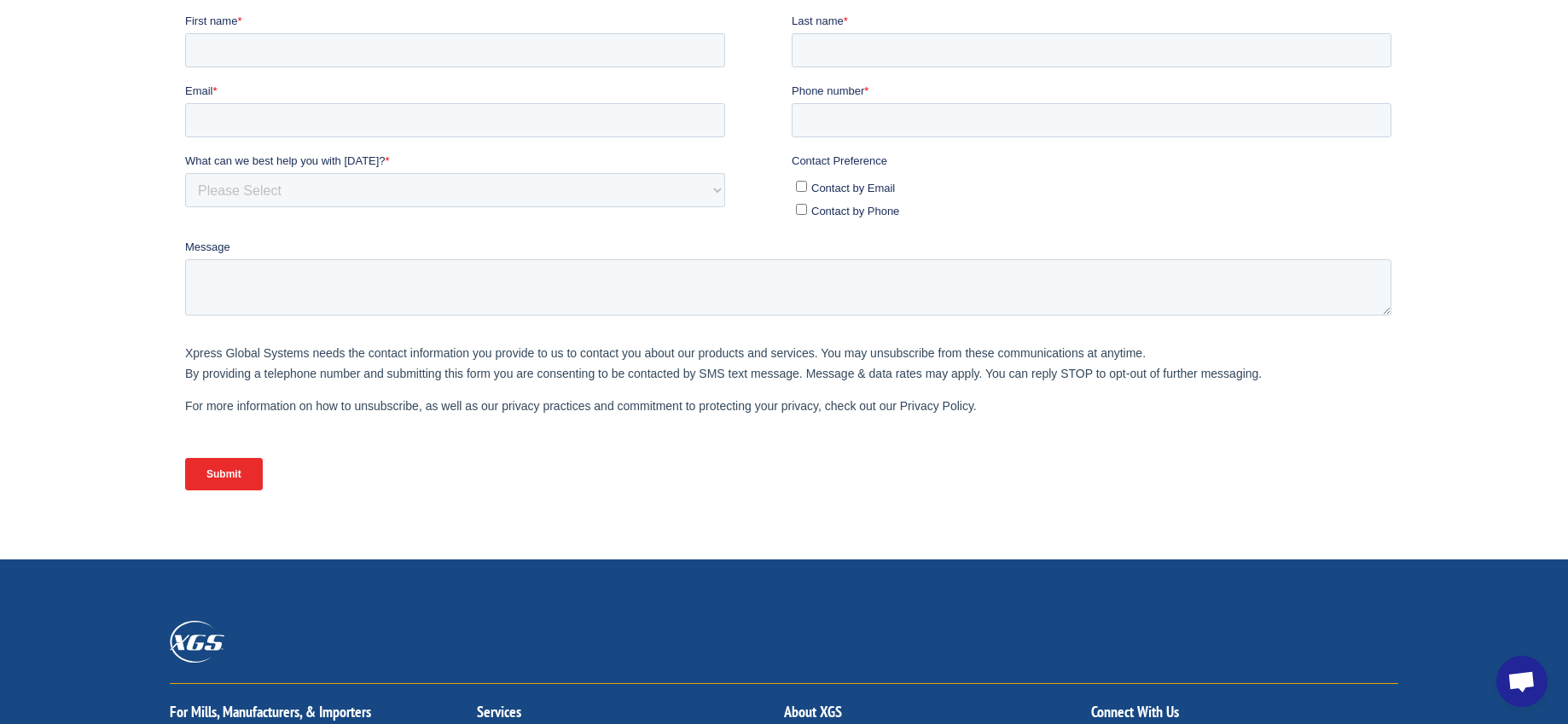
scroll to position [86, 0]
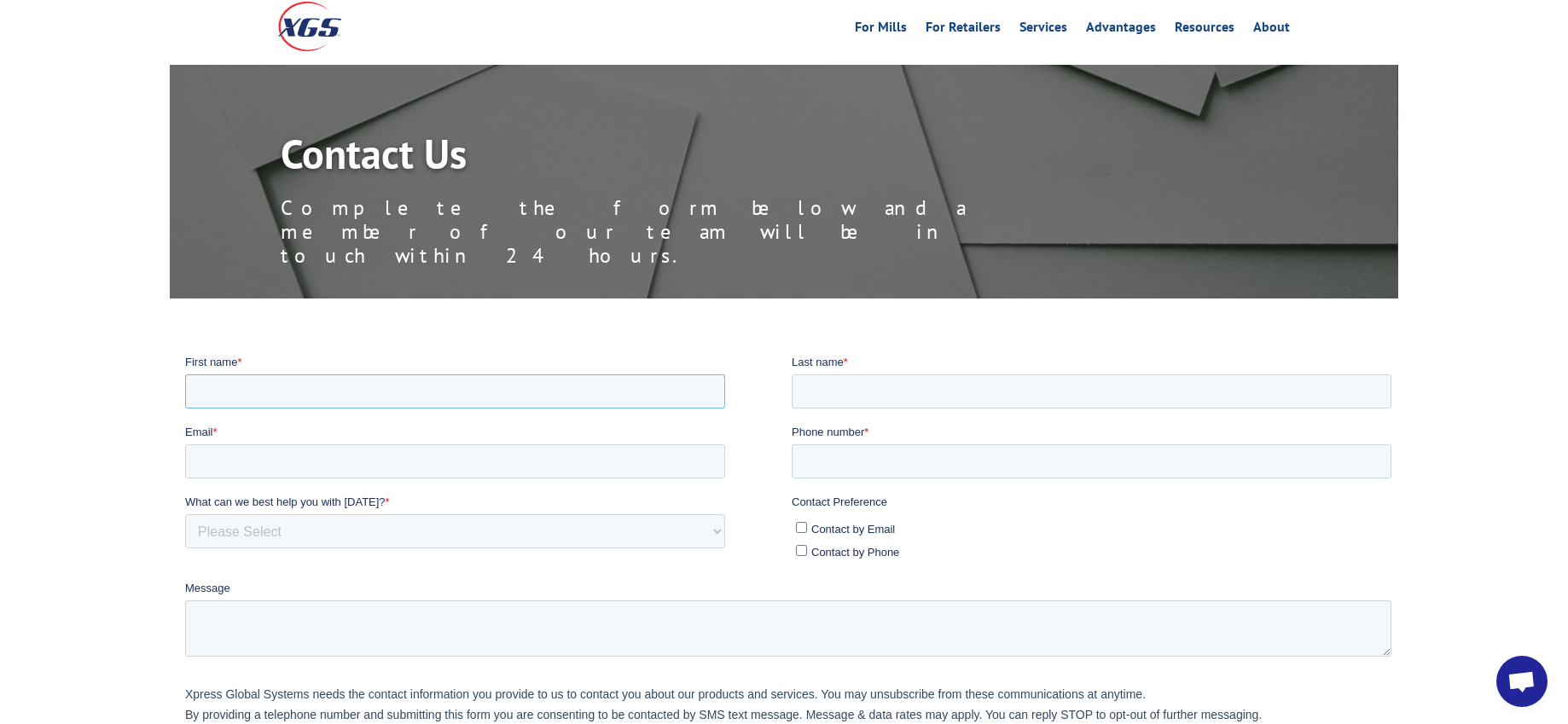
click at [266, 384] on input "First name *" at bounding box center [455, 390] width 540 height 34
paste input "[PERSON_NAME]"
drag, startPoint x: 313, startPoint y: 391, endPoint x: 264, endPoint y: 385, distance: 49.4
click at [264, 385] on input "[PERSON_NAME]" at bounding box center [455, 390] width 540 height 34
type input "[PERSON_NAME]"
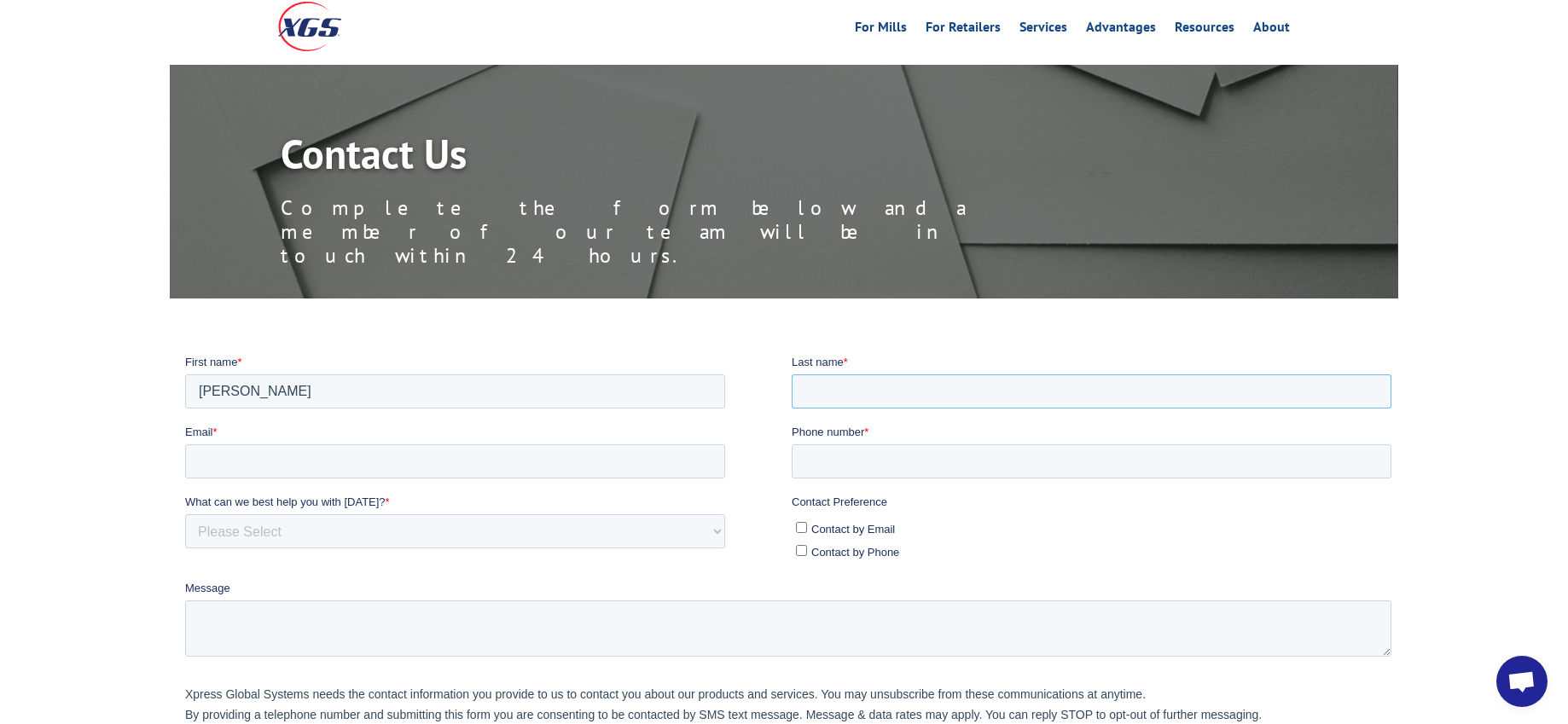
click at [871, 385] on input "Last name *" at bounding box center [1091, 390] width 600 height 34
paste input "[PERSON_NAME]"
type input "[PERSON_NAME]"
click at [839, 462] on input "Phone number *" at bounding box center [1091, 460] width 600 height 34
paste input "3604613389"
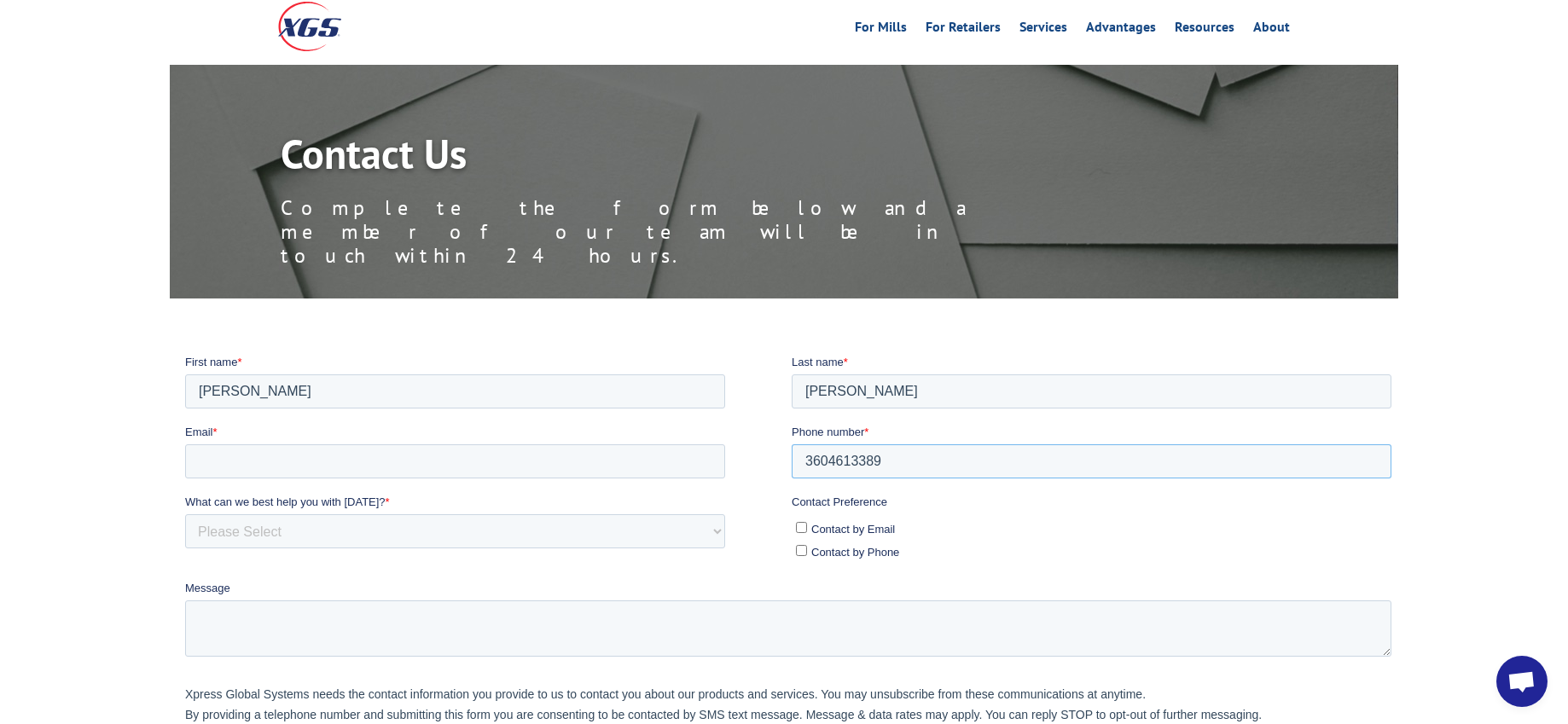
type input "3604613389"
click at [802, 528] on input "Contact by Email" at bounding box center [802, 527] width 11 height 11
checkbox input "true"
click at [802, 545] on input "Contact by Phone" at bounding box center [802, 550] width 11 height 11
checkbox input "true"
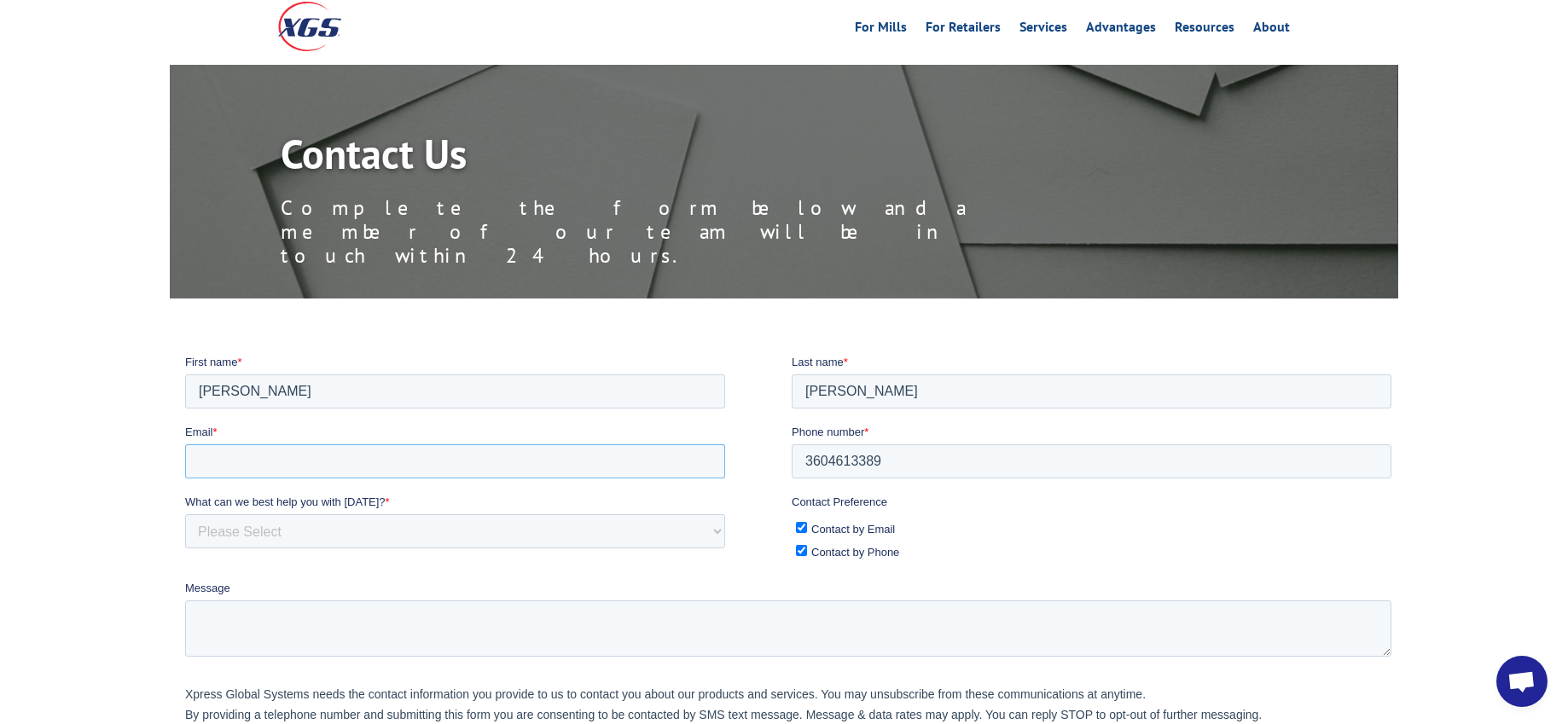
click at [305, 470] on input "Email *" at bounding box center [455, 460] width 540 height 34
paste input "[EMAIL_ADDRESS][DOMAIN_NAME]"
type input "[EMAIL_ADDRESS][DOMAIN_NAME]"
click at [241, 522] on select "Please Select Quoting, Opening New Account, or New Business Opportunity Shipmen…" at bounding box center [455, 530] width 540 height 34
select select "Customer Service"
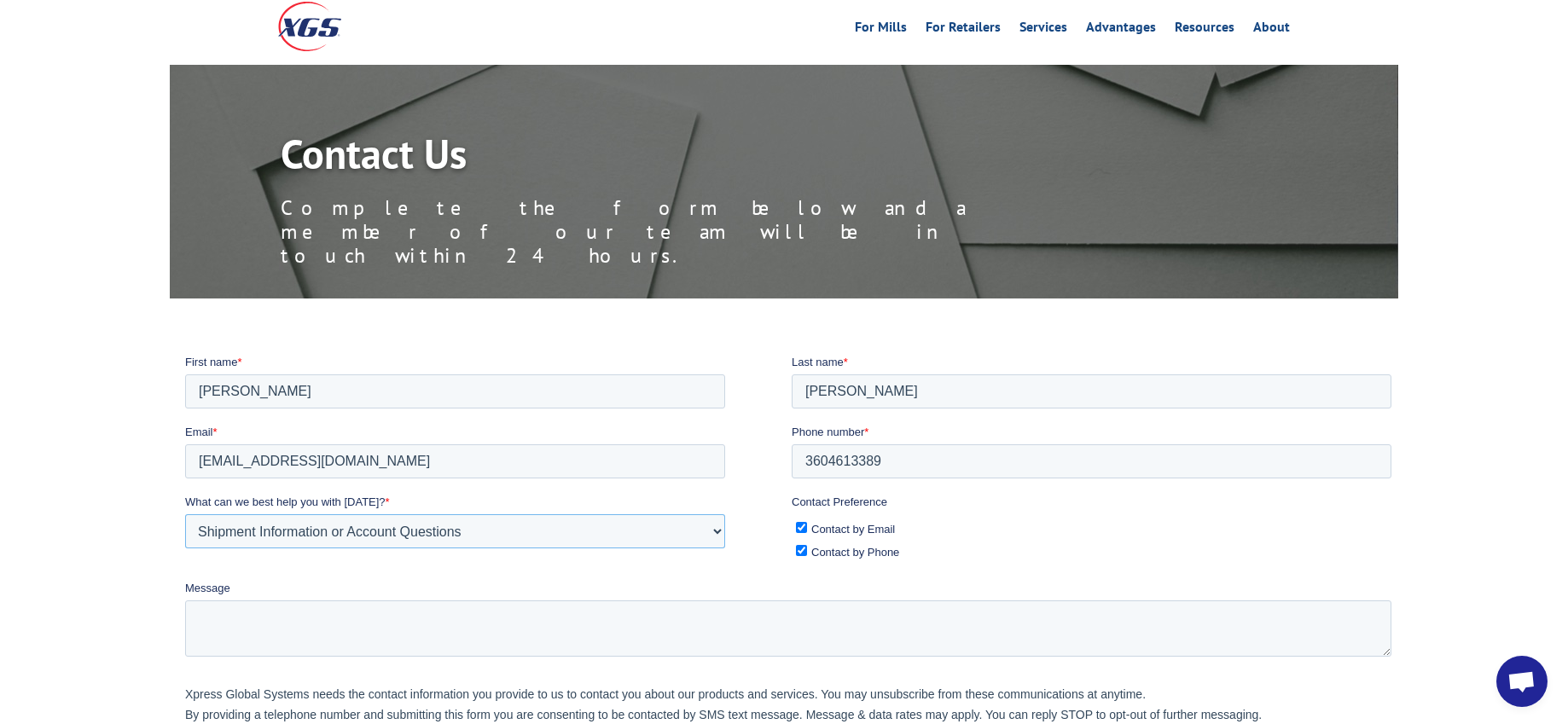
click at [185, 513] on select "Please Select Quoting, Opening New Account, or New Business Opportunity Shipmen…" at bounding box center [455, 530] width 540 height 34
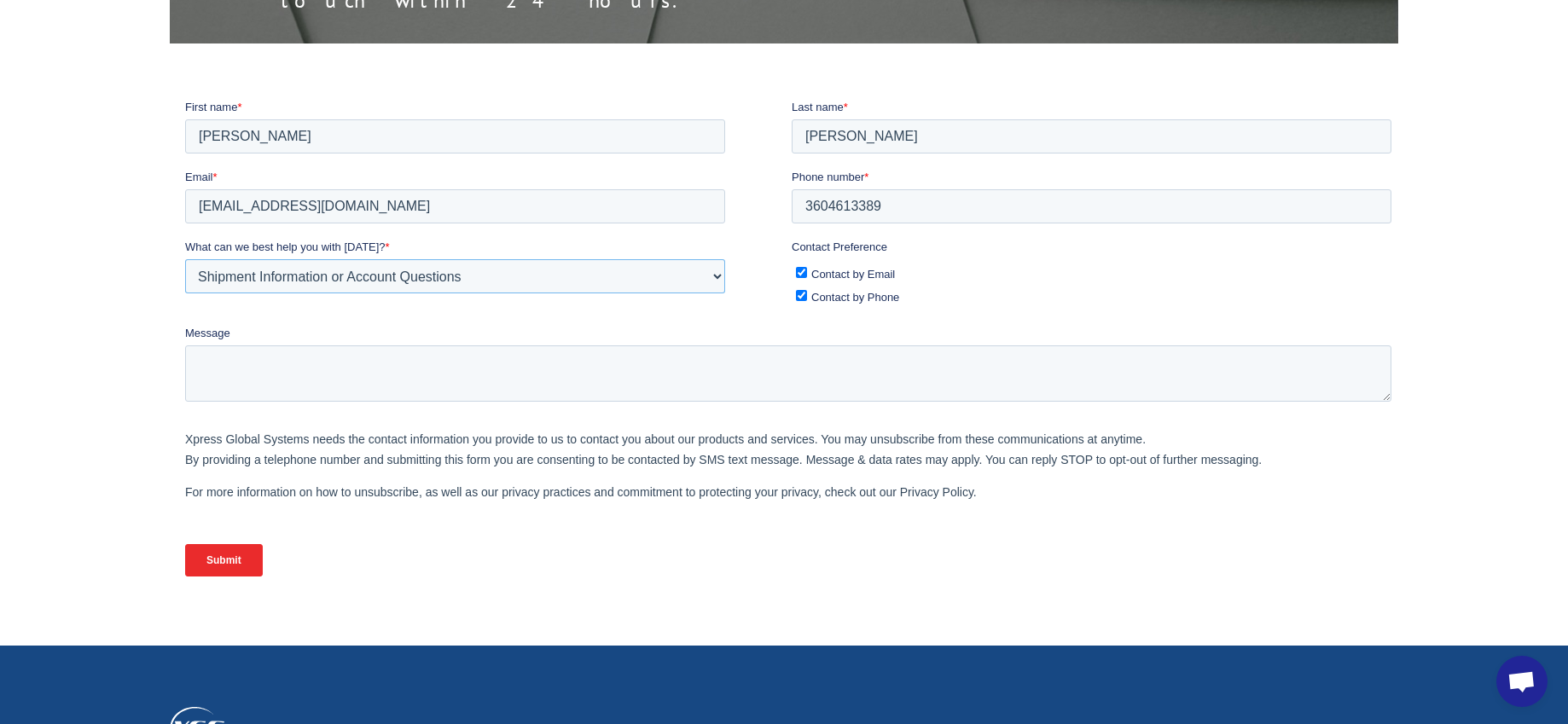
scroll to position [341, 0]
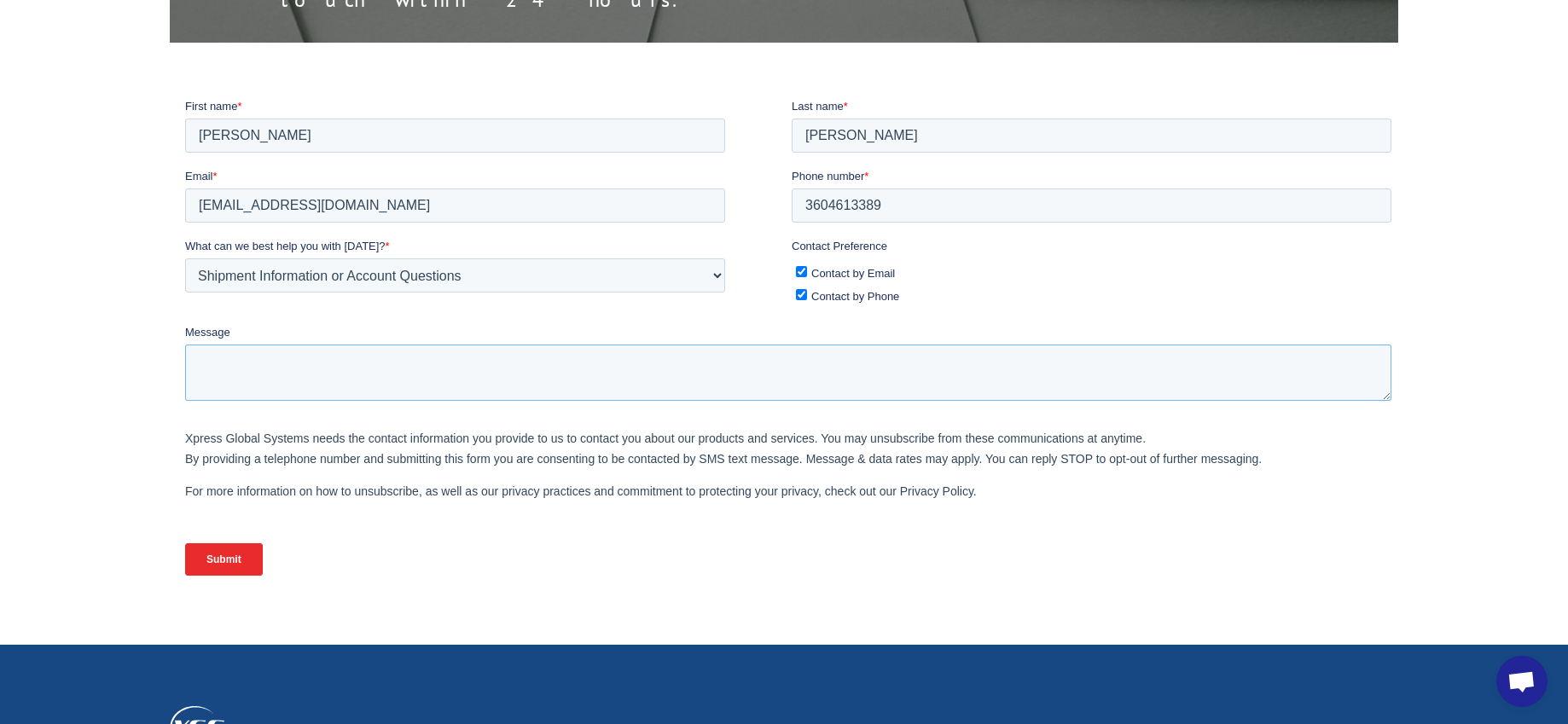
click at [273, 378] on textarea "Message" at bounding box center [788, 371] width 1206 height 56
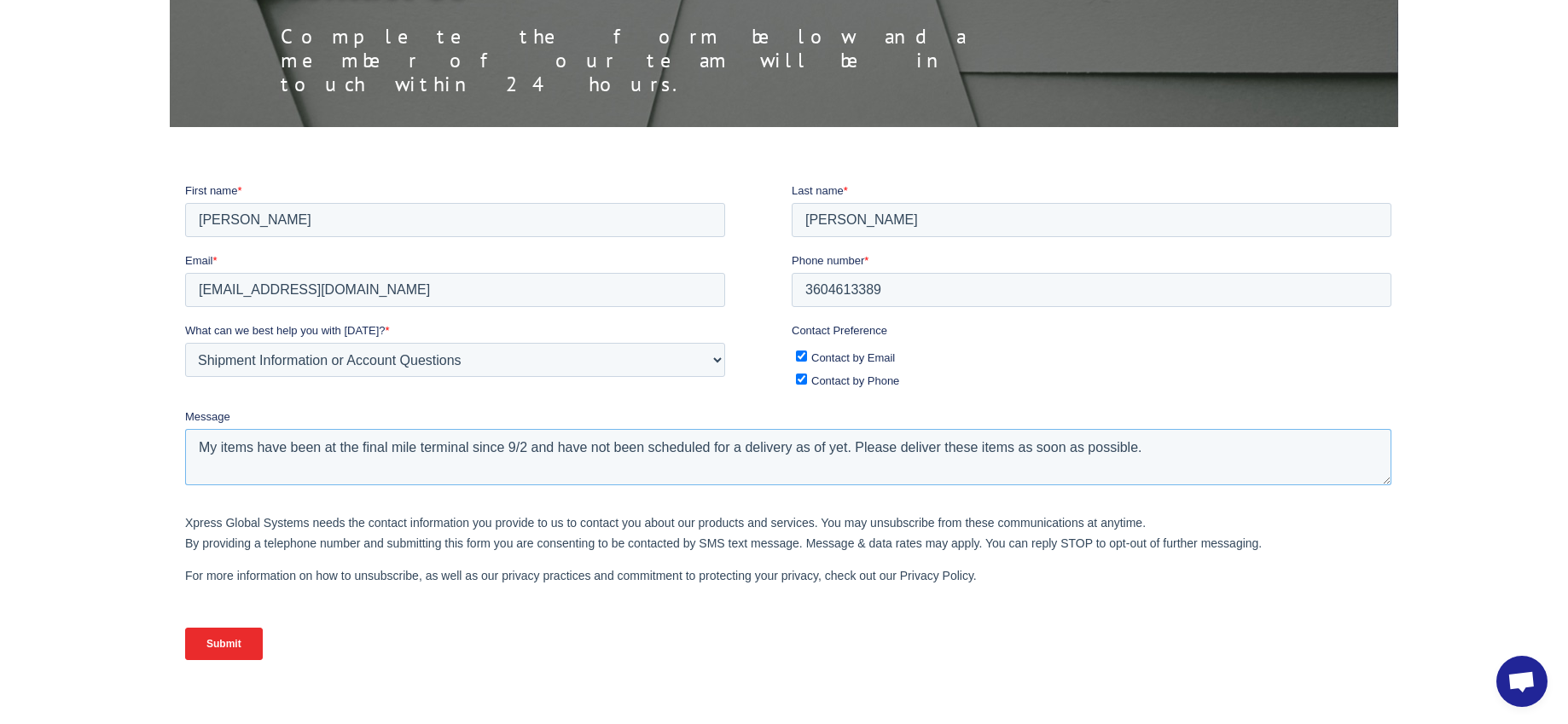
scroll to position [511, 0]
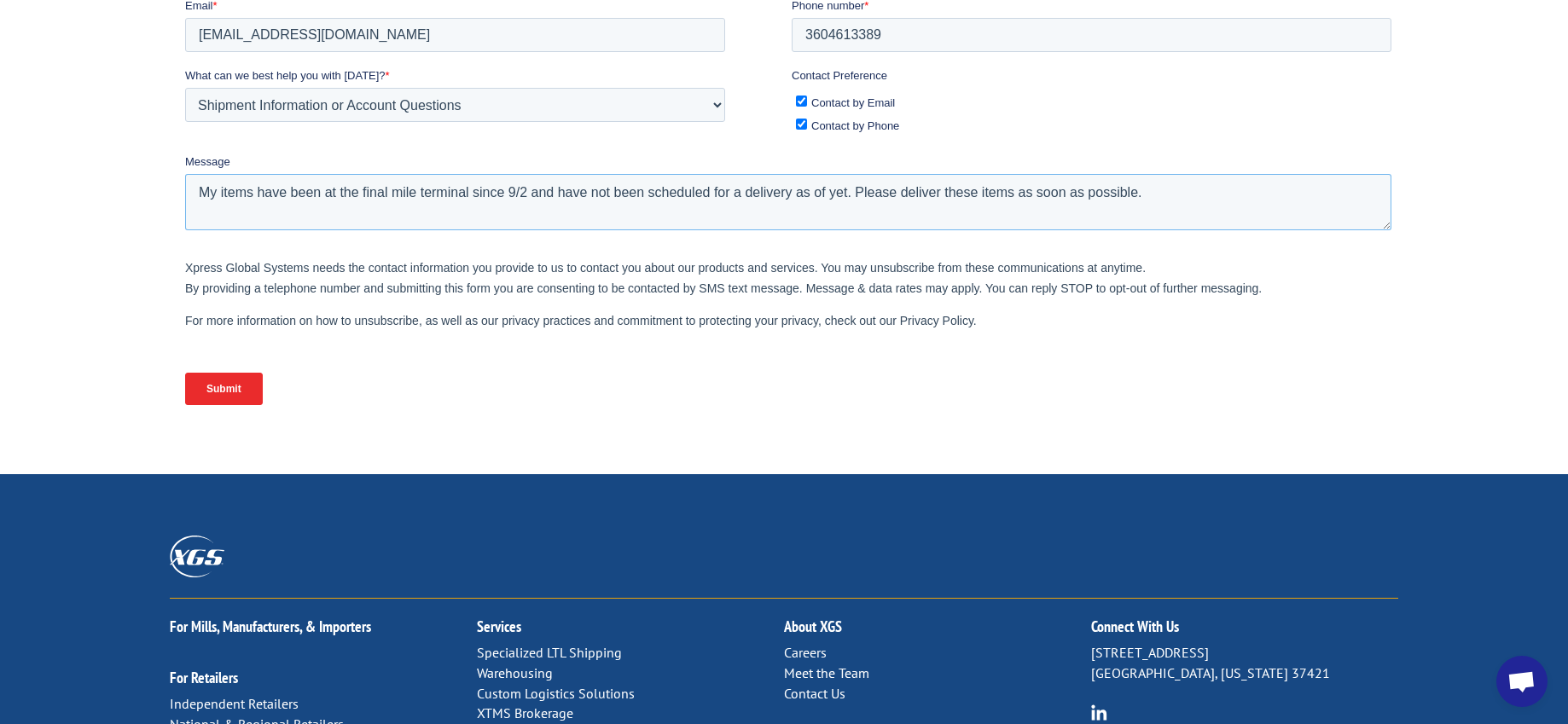
type textarea "My items have been at the final mile terminal since 9/2 and have not been sched…"
click at [196, 389] on input "Submit" at bounding box center [224, 389] width 77 height 32
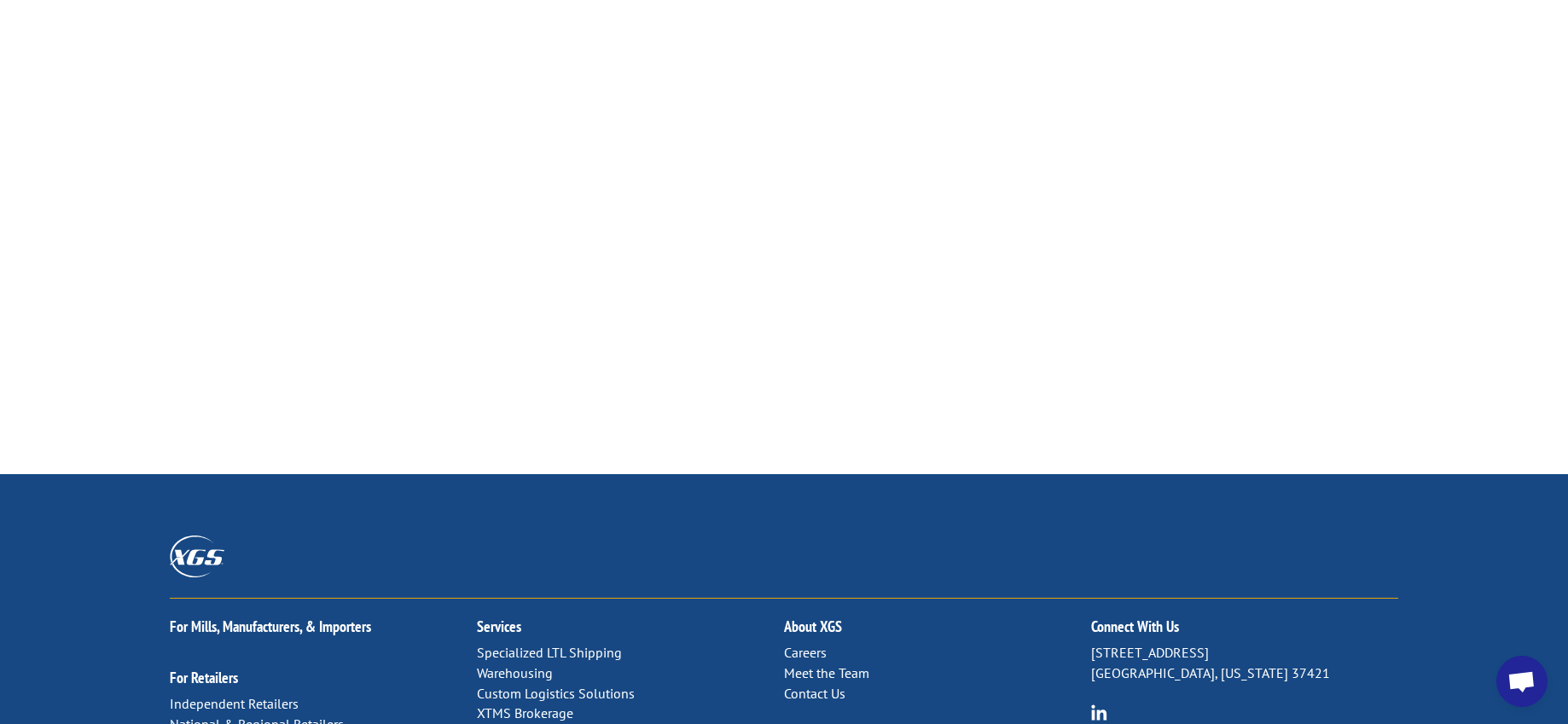
scroll to position [276, 0]
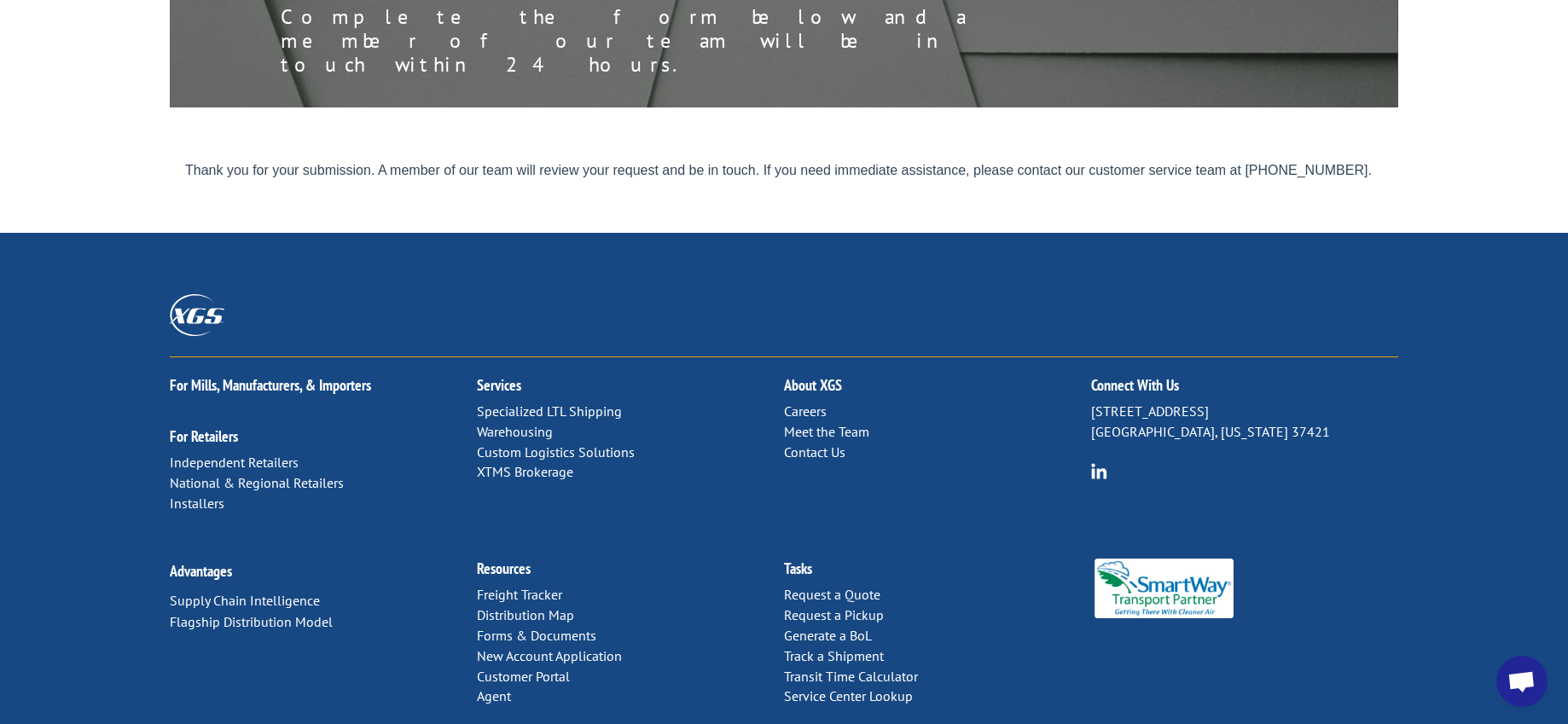
click at [1501, 303] on div "For [PERSON_NAME], Manufacturers, & Importers For Retailers Independent Retaile…" at bounding box center [784, 497] width 1568 height 530
click at [1563, 233] on div "For [PERSON_NAME], Manufacturers, & Importers For Retailers Independent Retaile…" at bounding box center [784, 497] width 1568 height 530
